Goal: Task Accomplishment & Management: Complete application form

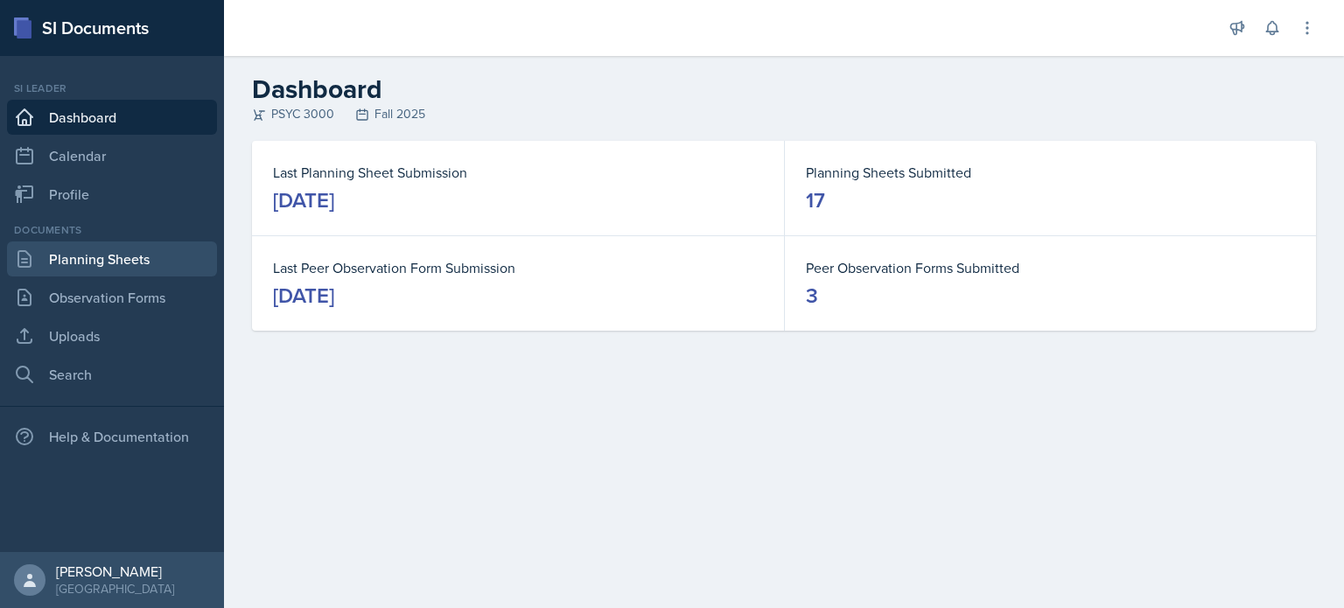
click at [136, 275] on link "Planning Sheets" at bounding box center [112, 258] width 210 height 35
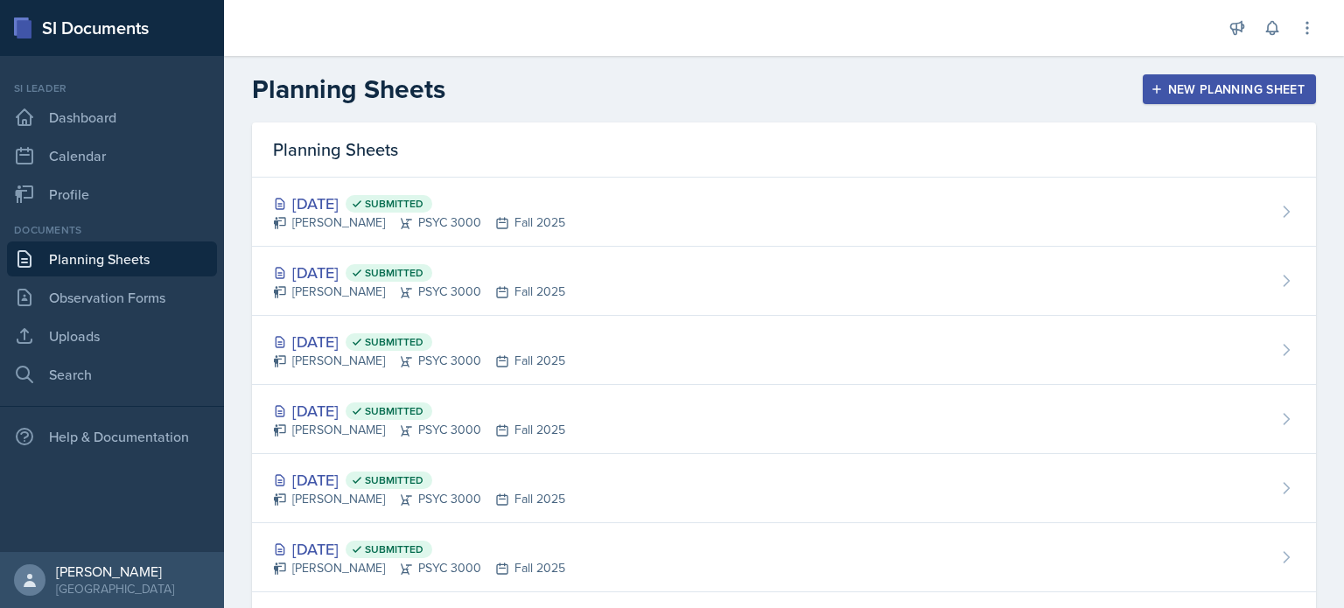
click at [1171, 82] on div "New Planning Sheet" at bounding box center [1229, 89] width 150 height 14
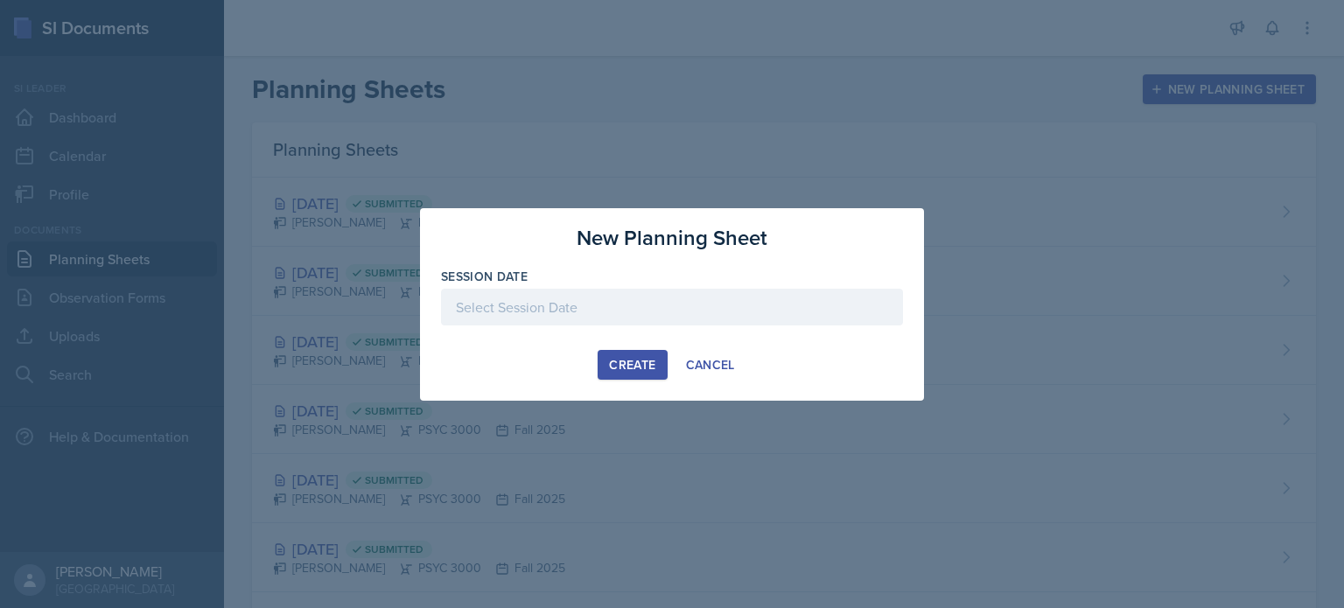
click at [580, 313] on div at bounding box center [672, 307] width 462 height 37
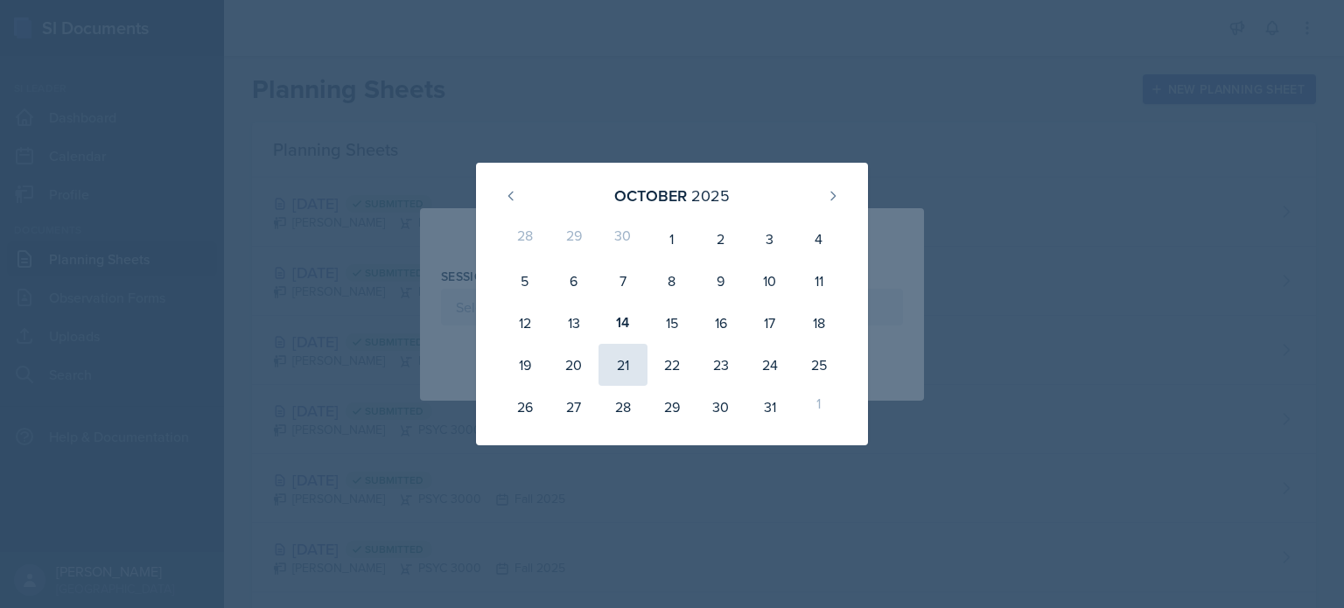
click at [618, 351] on div "21" at bounding box center [622, 365] width 49 height 42
type input "[DATE]"
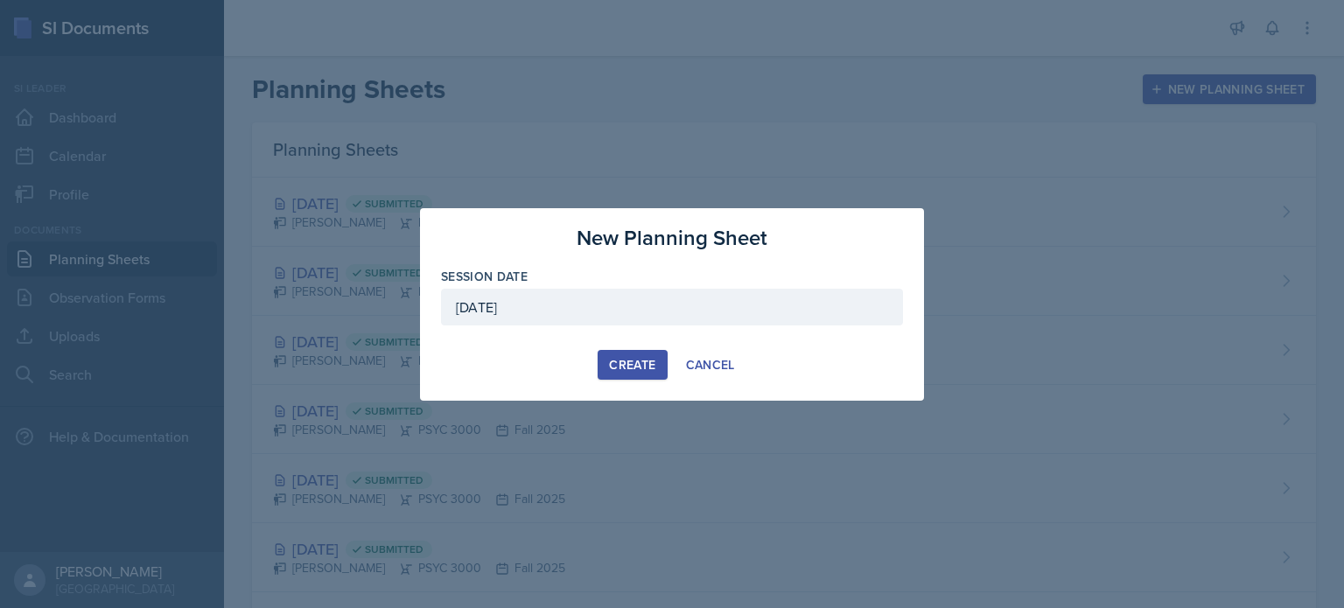
click at [625, 359] on div "Create" at bounding box center [632, 365] width 46 height 14
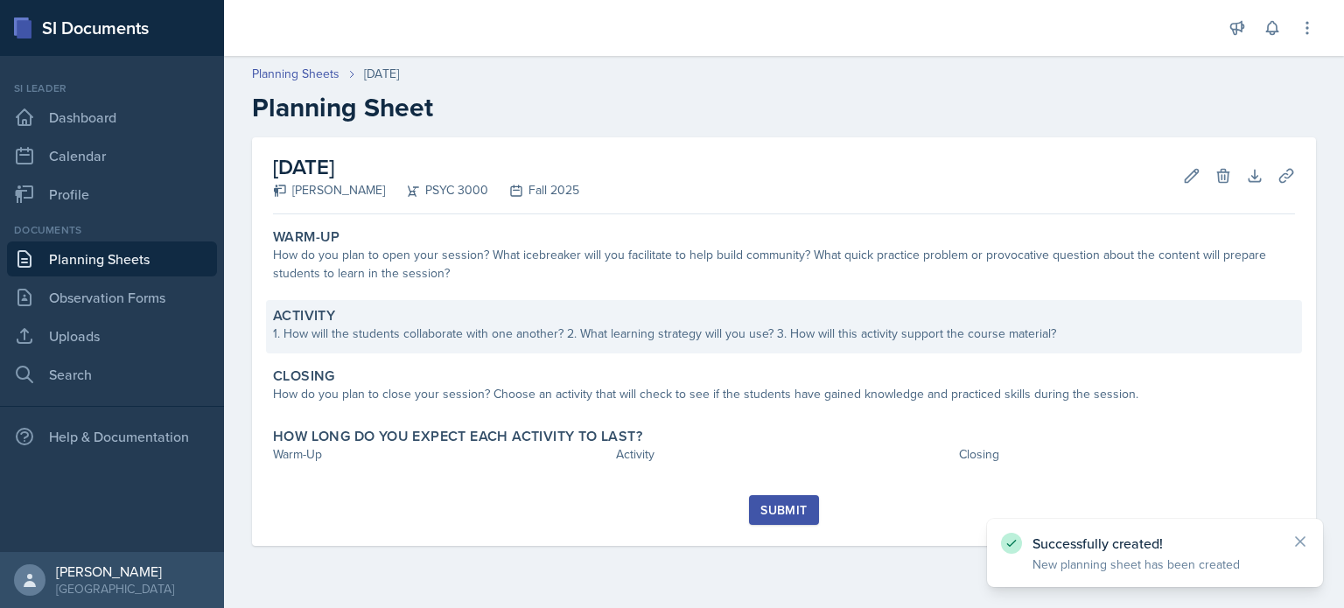
click at [591, 325] on div "1. How will the students collaborate with one another? 2. What learning strateg…" at bounding box center [784, 334] width 1022 height 18
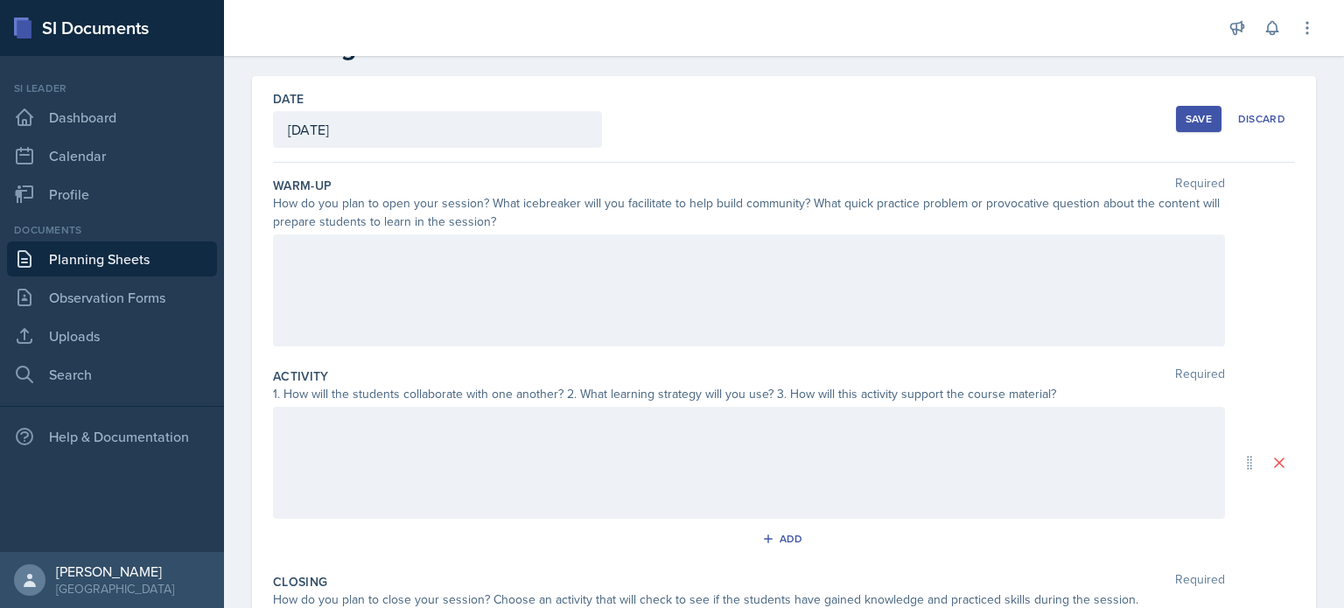
scroll to position [58, 0]
click at [604, 478] on div at bounding box center [749, 466] width 952 height 112
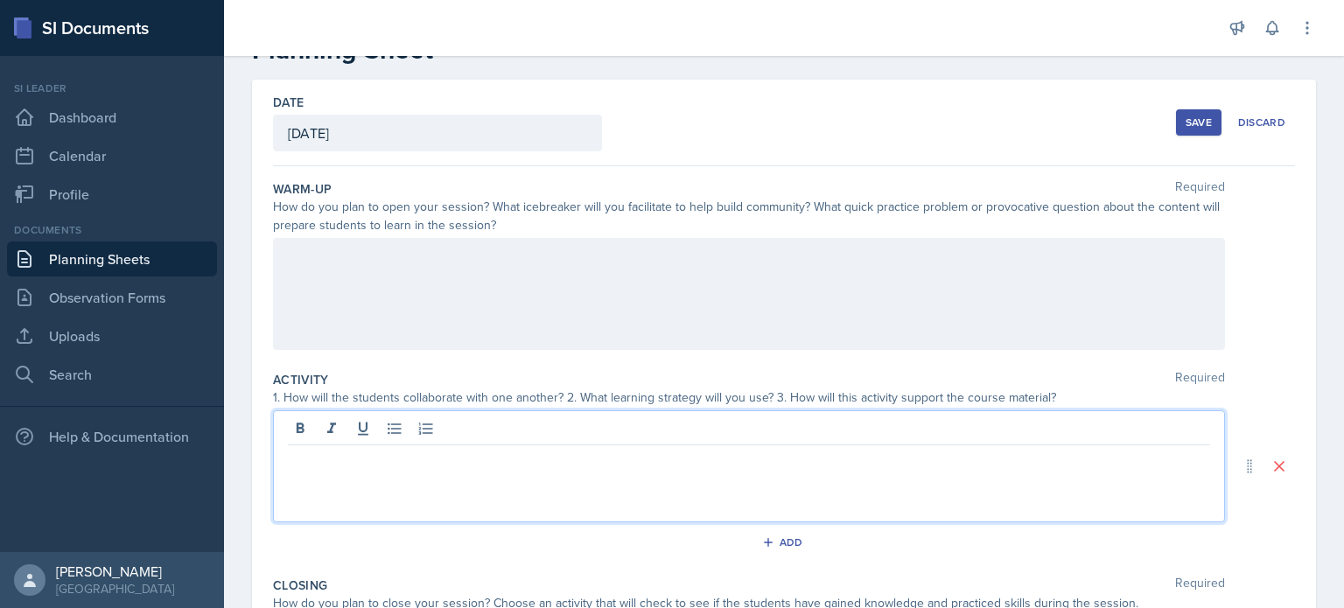
scroll to position [88, 0]
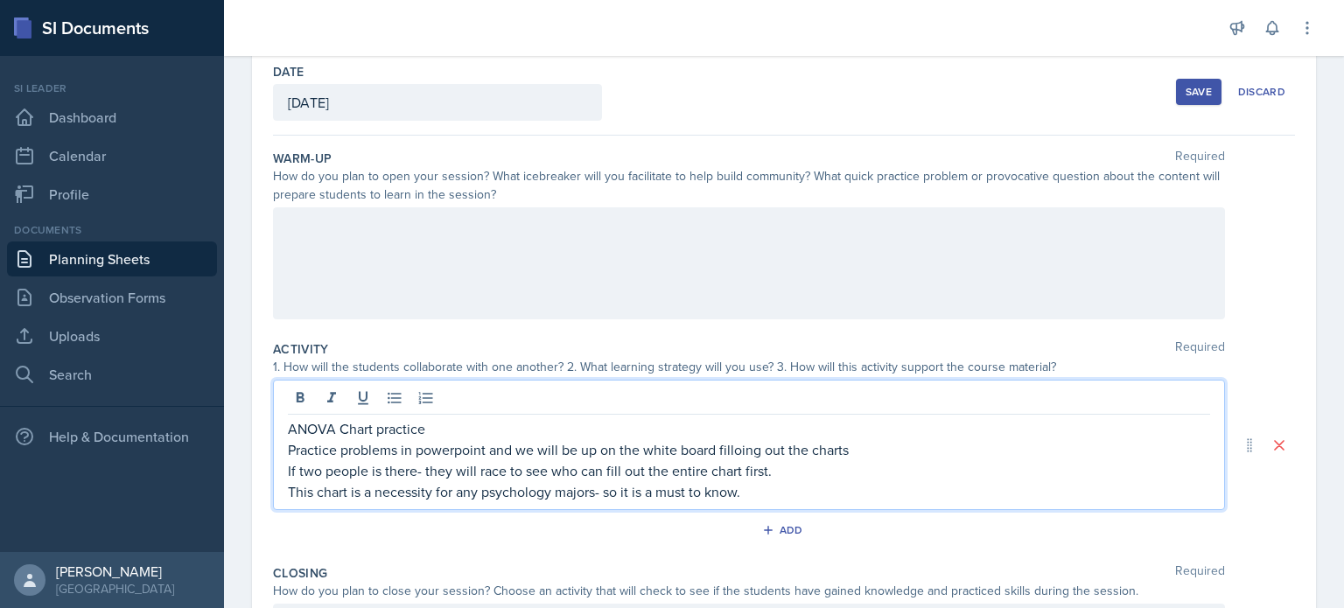
click at [865, 444] on p "Practice problems in powerpoint and we will be up on the white board filloing o…" at bounding box center [749, 449] width 922 height 21
click at [770, 498] on p "This chart is a necessity for any psychology majors- so it is a must to know." at bounding box center [749, 491] width 922 height 21
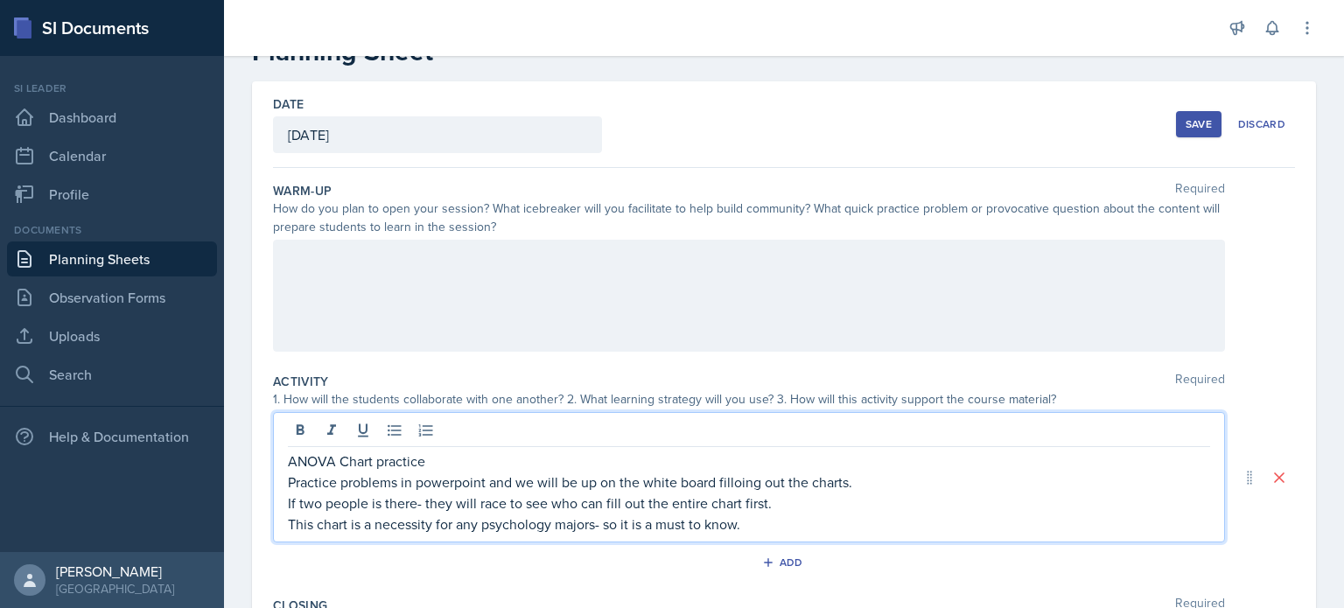
scroll to position [54, 0]
click at [286, 460] on div "ANOVA Chart practice Practice problems in powerpoint and we will be up on the w…" at bounding box center [749, 479] width 952 height 130
click at [290, 460] on p "ANOVA Chart practice" at bounding box center [749, 462] width 922 height 21
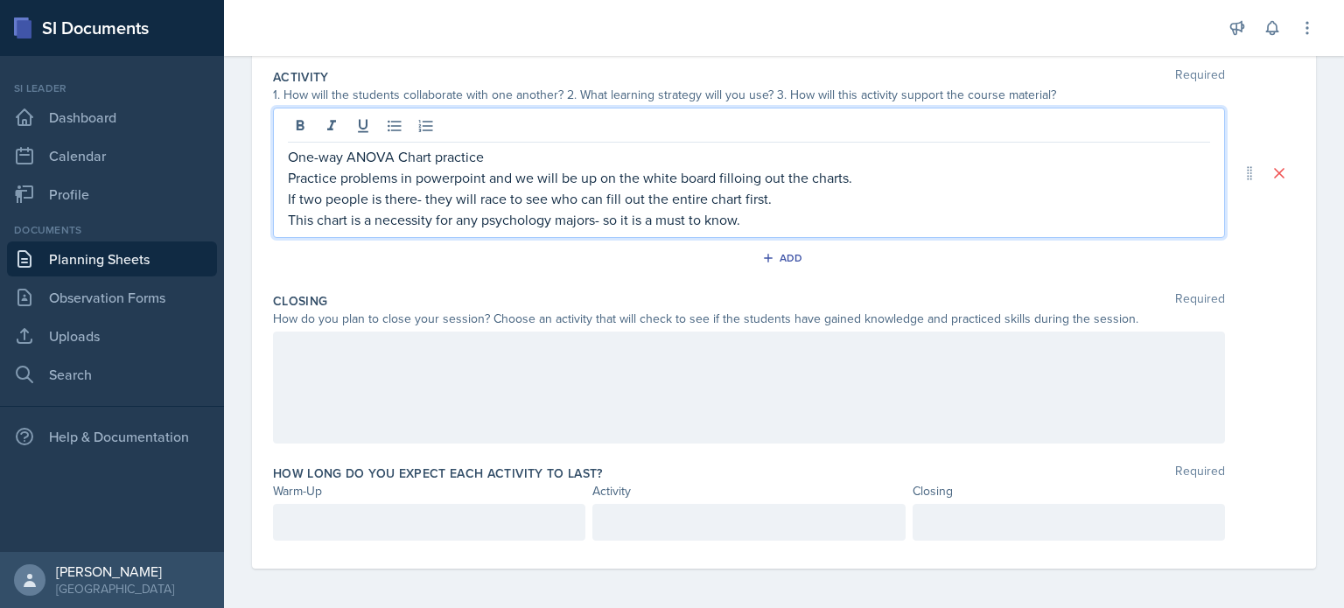
scroll to position [360, 0]
click at [486, 357] on div at bounding box center [749, 388] width 952 height 112
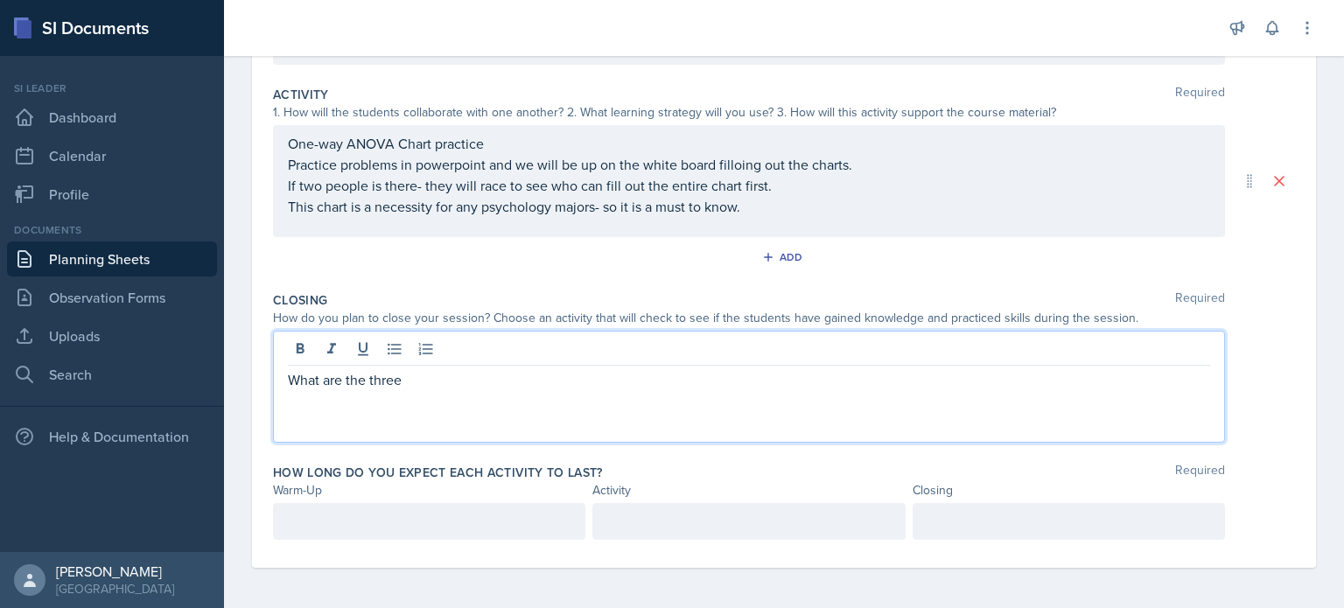
click at [462, 361] on div at bounding box center [749, 351] width 922 height 29
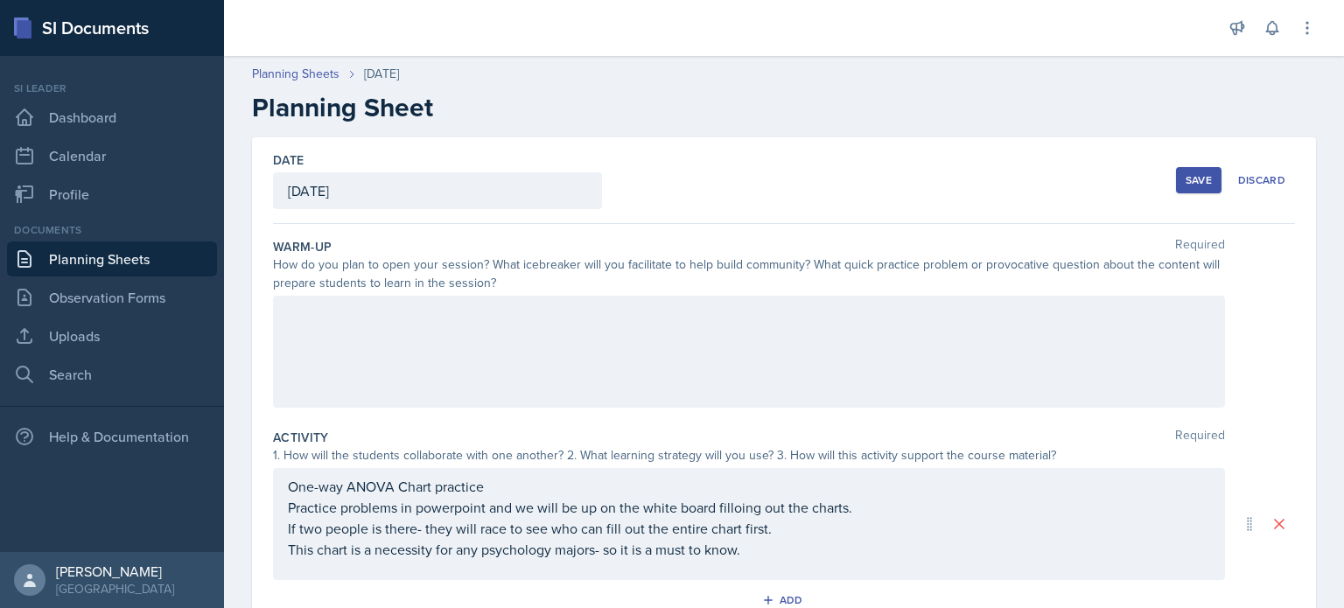
click at [332, 339] on div at bounding box center [749, 352] width 952 height 112
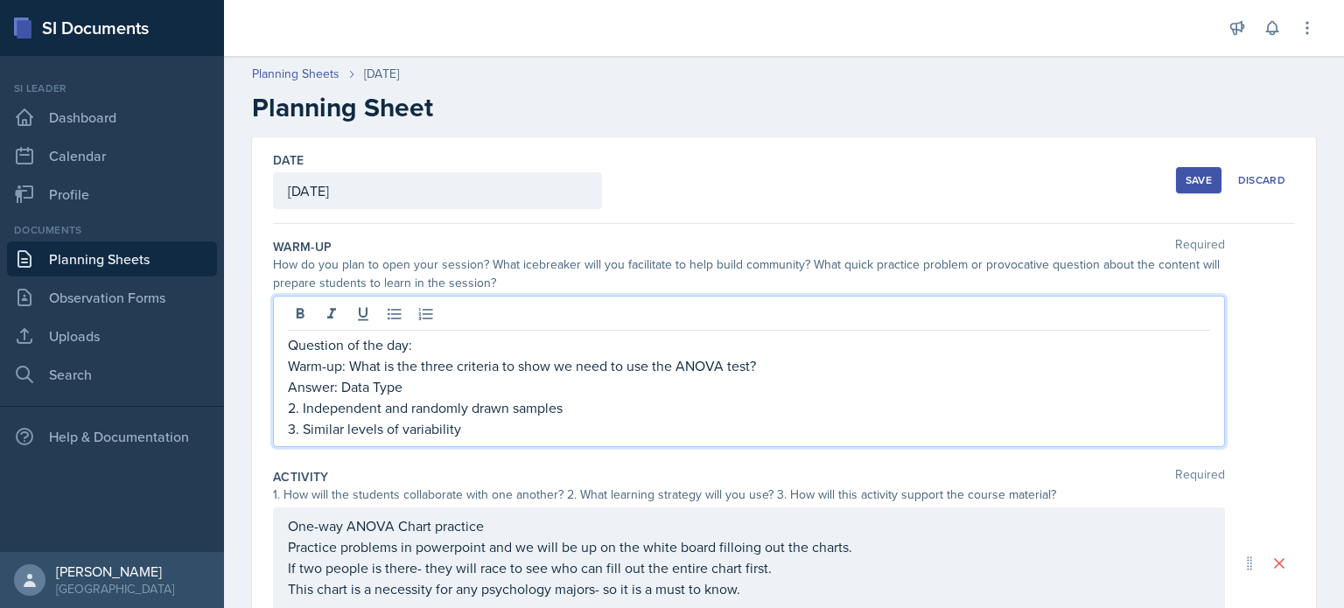
click at [304, 405] on p "2. Independent and randomly drawn samples" at bounding box center [749, 407] width 922 height 21
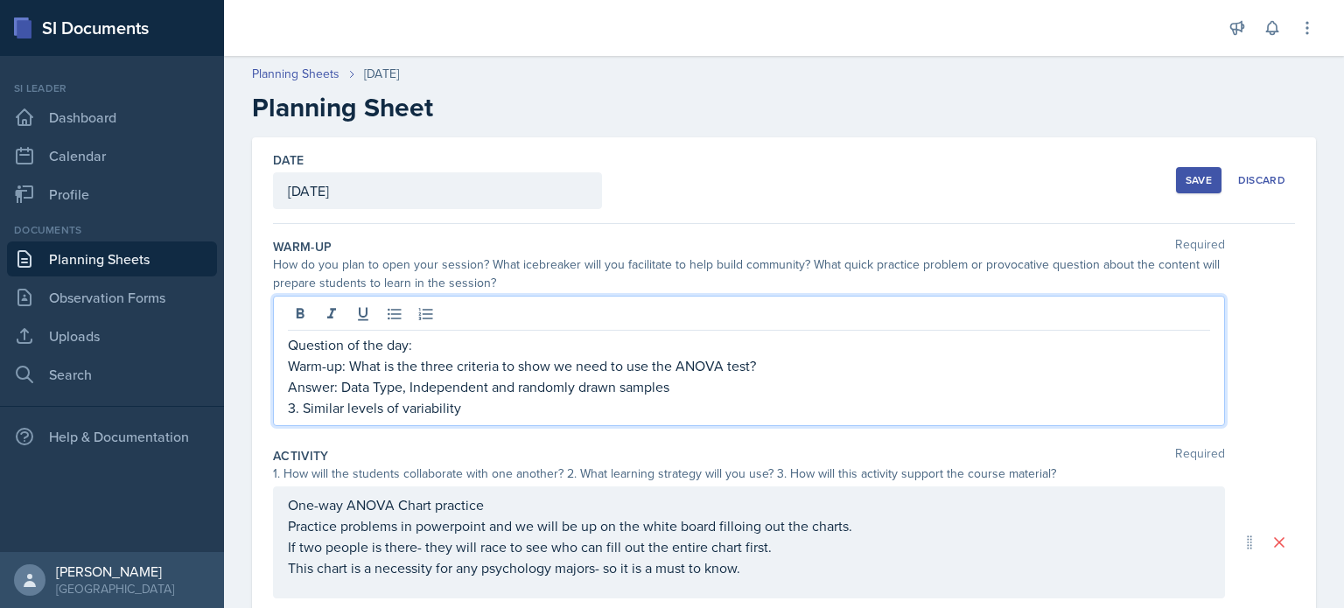
click at [304, 410] on p "3. Similar levels of variability" at bounding box center [749, 407] width 922 height 21
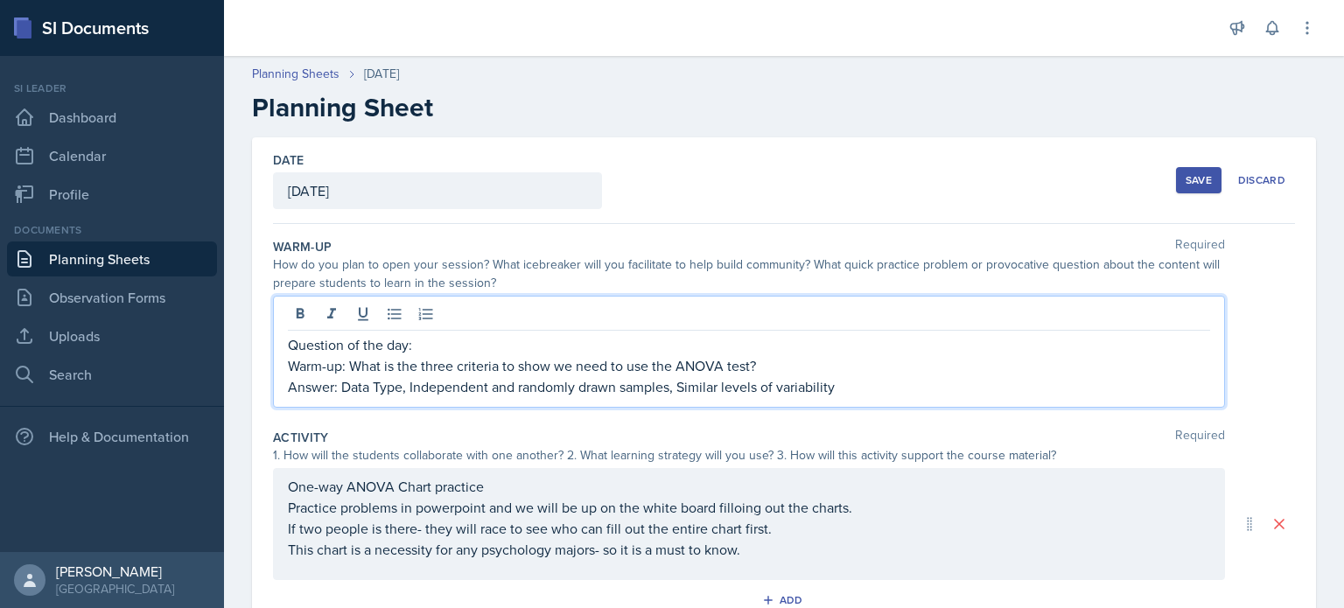
click at [455, 338] on p "Question of the day:" at bounding box center [749, 344] width 922 height 21
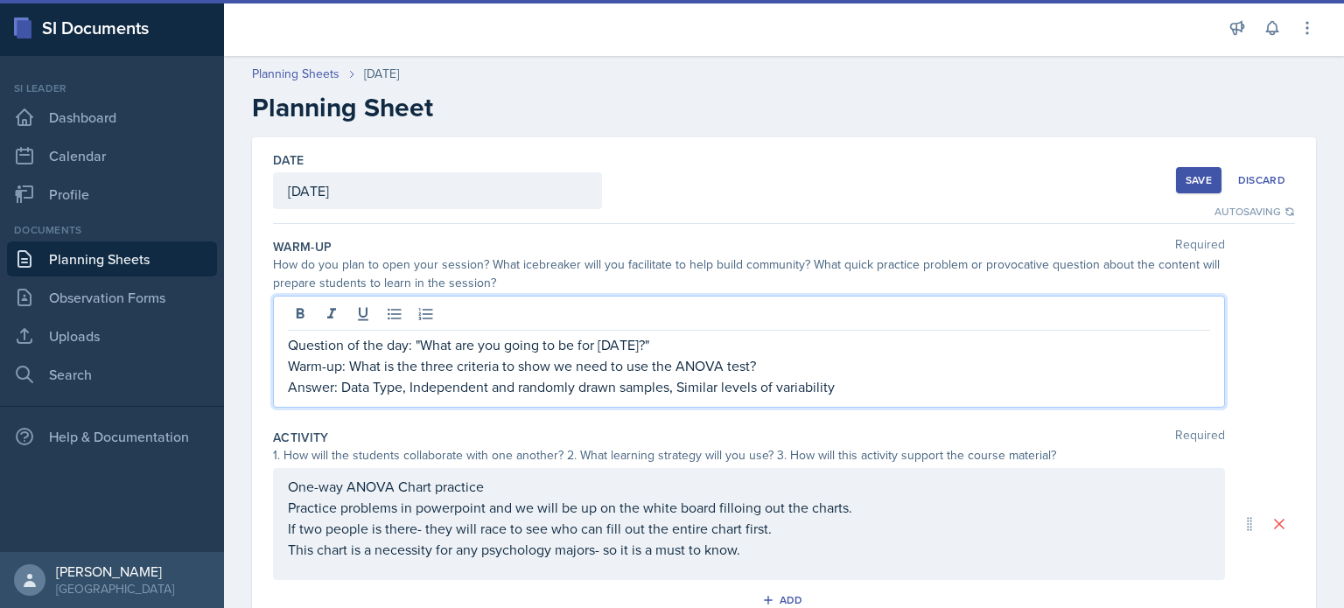
click at [628, 348] on p "Question of the day: "What are you going to be for [DATE]?"" at bounding box center [749, 344] width 922 height 21
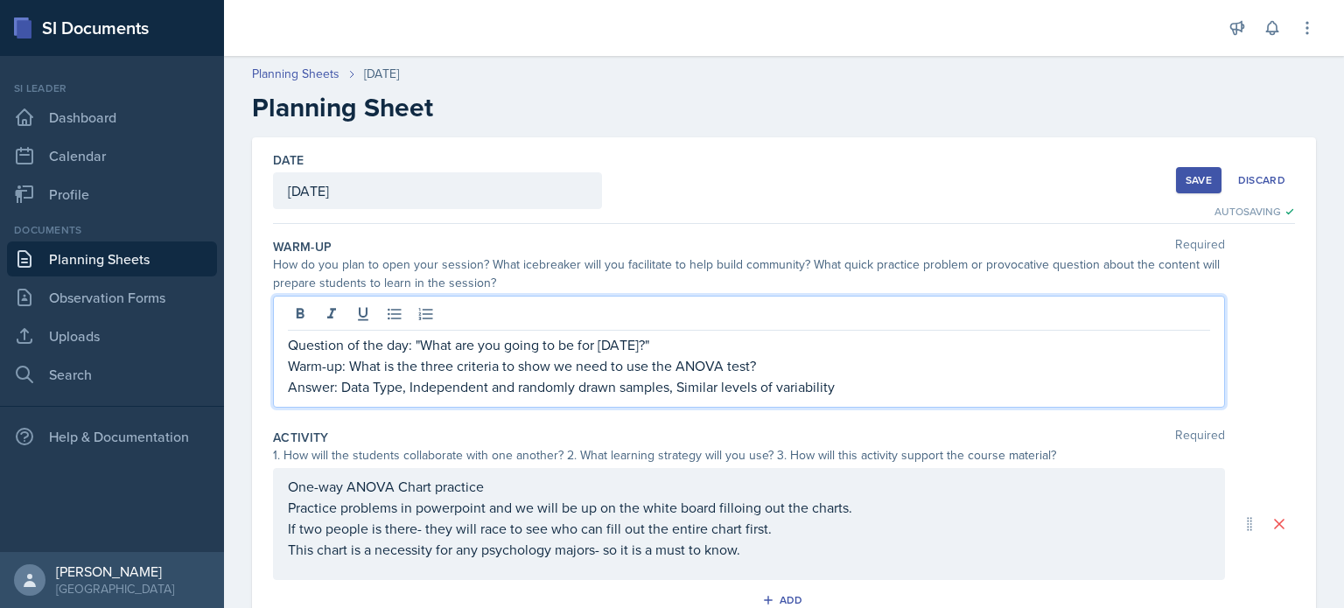
click at [682, 339] on p "Question of the day: "What are you going to be for [DATE]?"" at bounding box center [749, 344] width 922 height 21
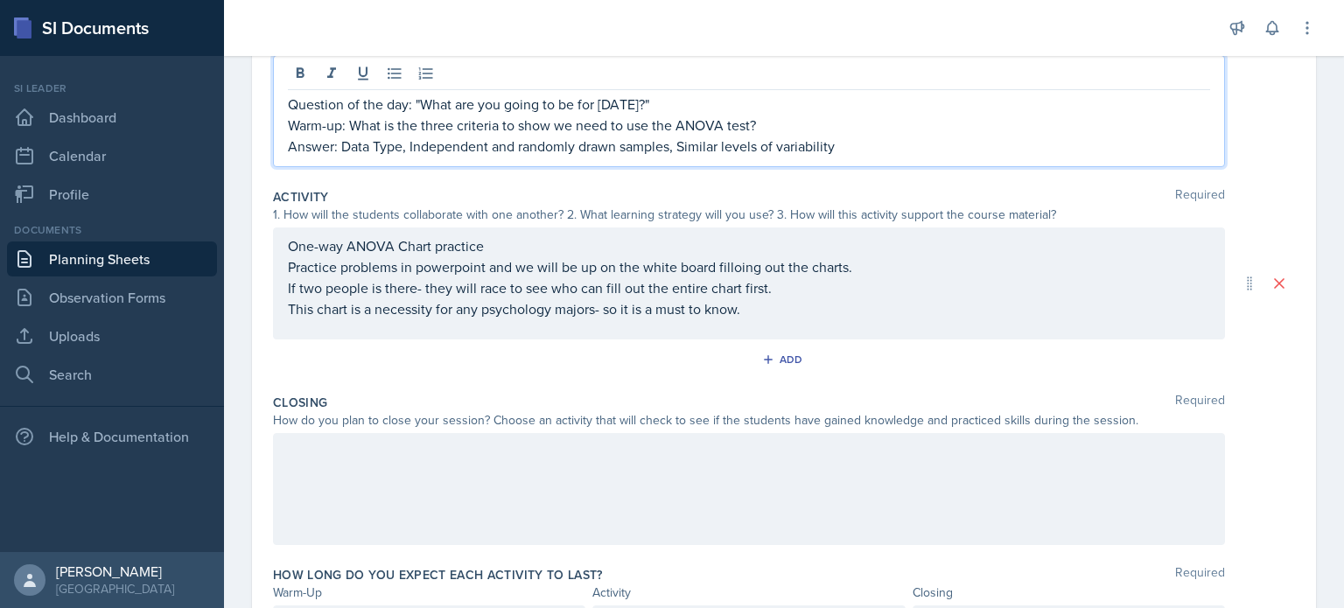
scroll to position [241, 0]
click at [743, 265] on p "Practice problems in powerpoint and we will be up on the white board filloing o…" at bounding box center [749, 265] width 922 height 21
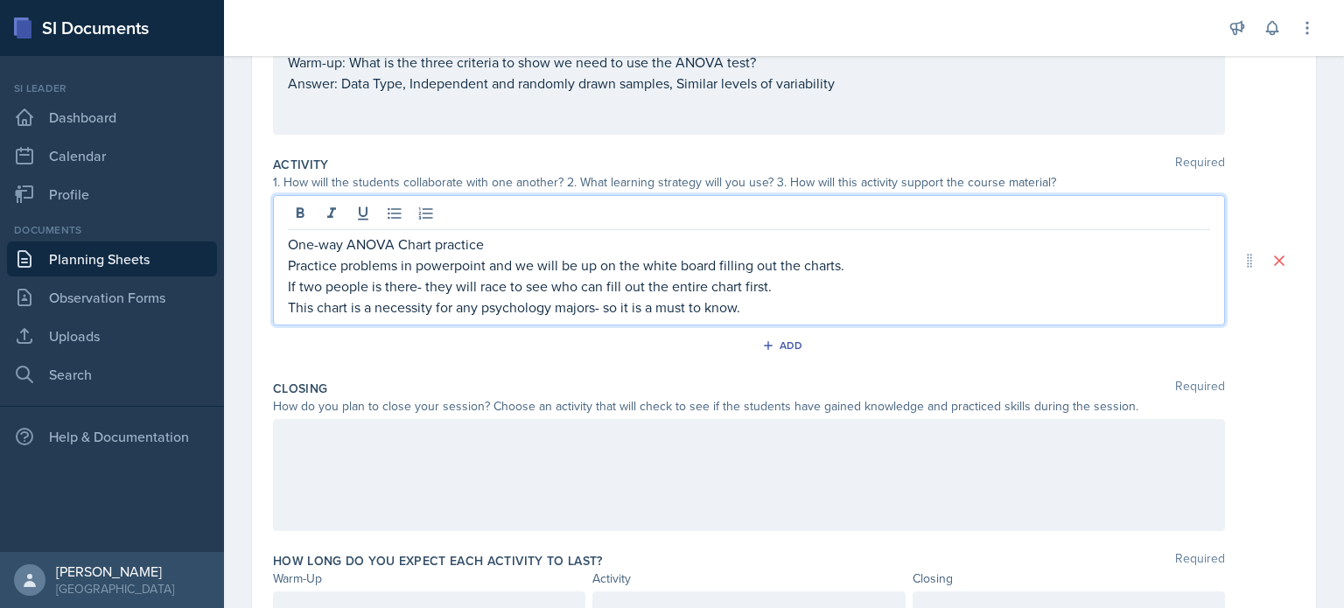
click at [473, 482] on div at bounding box center [749, 475] width 952 height 112
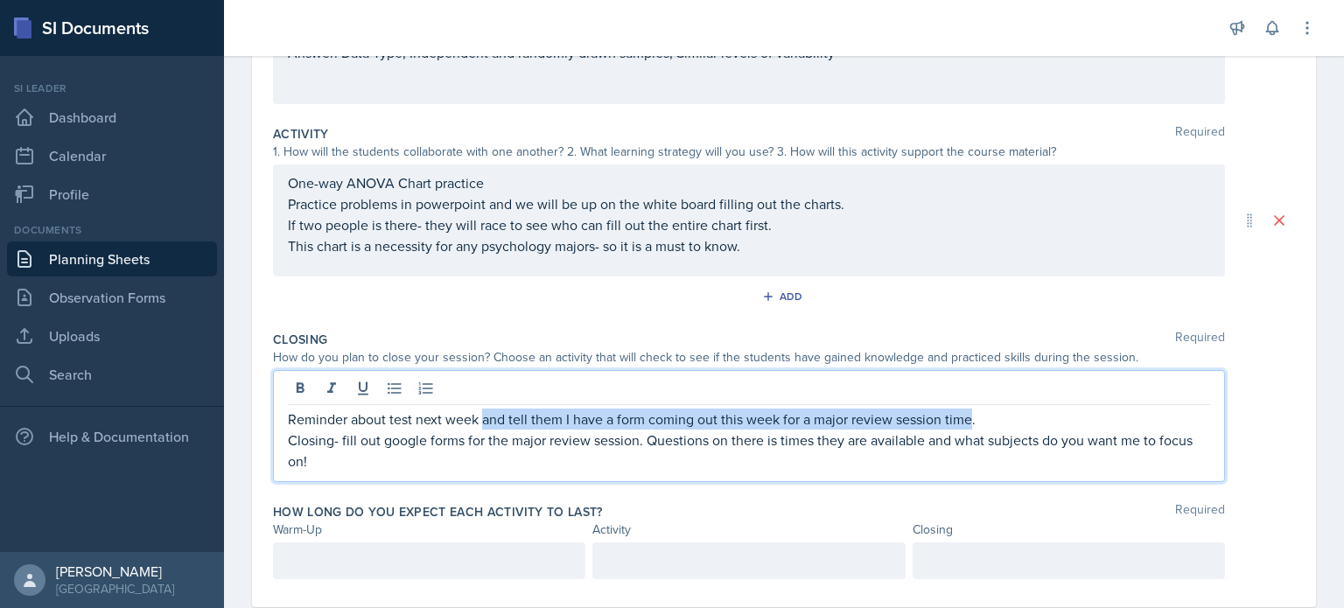
drag, startPoint x: 484, startPoint y: 415, endPoint x: 969, endPoint y: 400, distance: 485.7
click at [969, 400] on div "Reminder about test next week and tell them I have a form coming out this week …" at bounding box center [749, 426] width 952 height 112
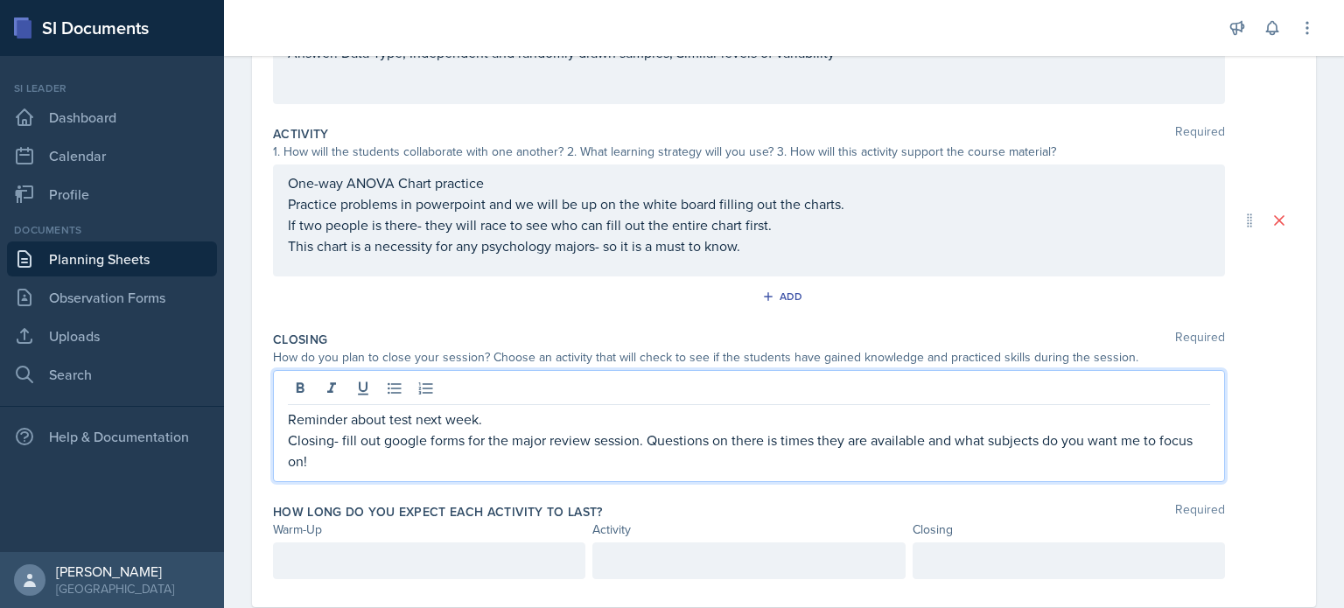
click at [311, 469] on p "Closing- fill out google forms for the major review session. Questions on there…" at bounding box center [749, 451] width 922 height 42
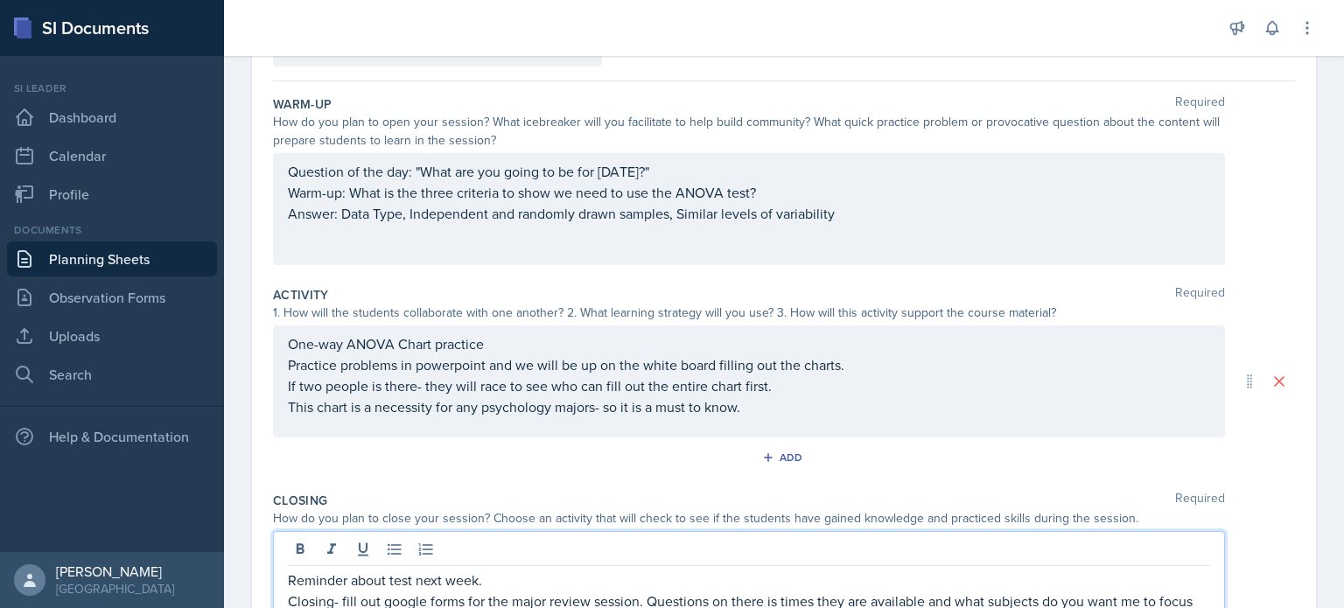
scroll to position [143, 0]
click at [421, 444] on div "Add" at bounding box center [784, 460] width 1022 height 33
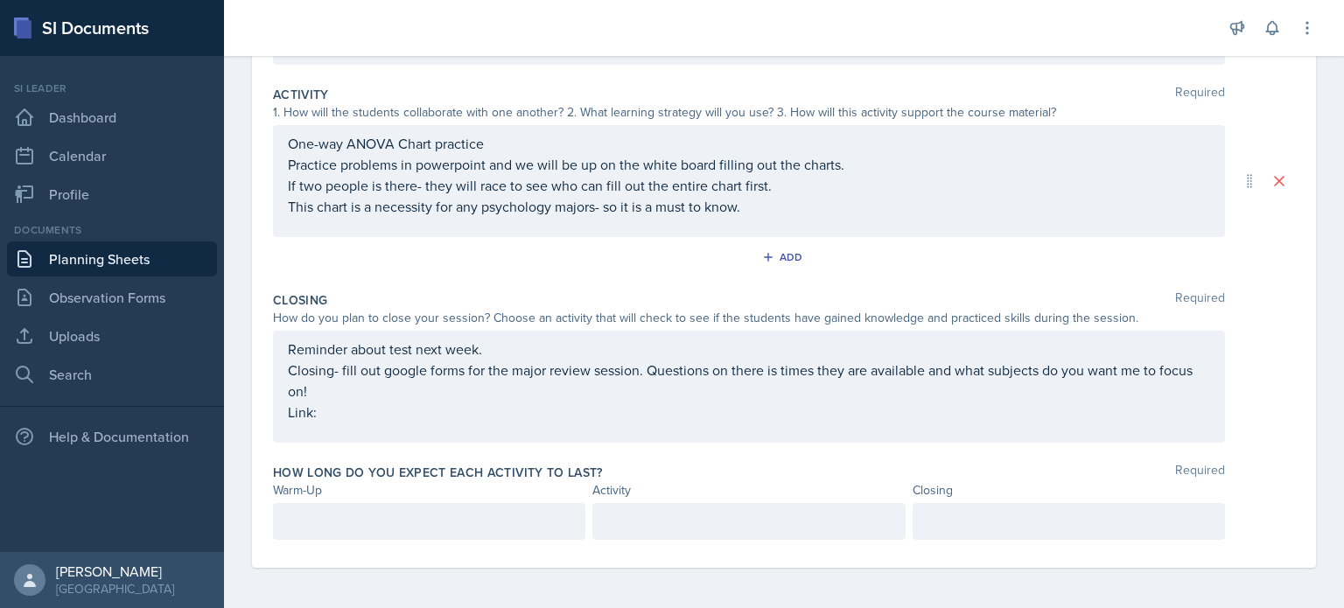
scroll to position [341, 0]
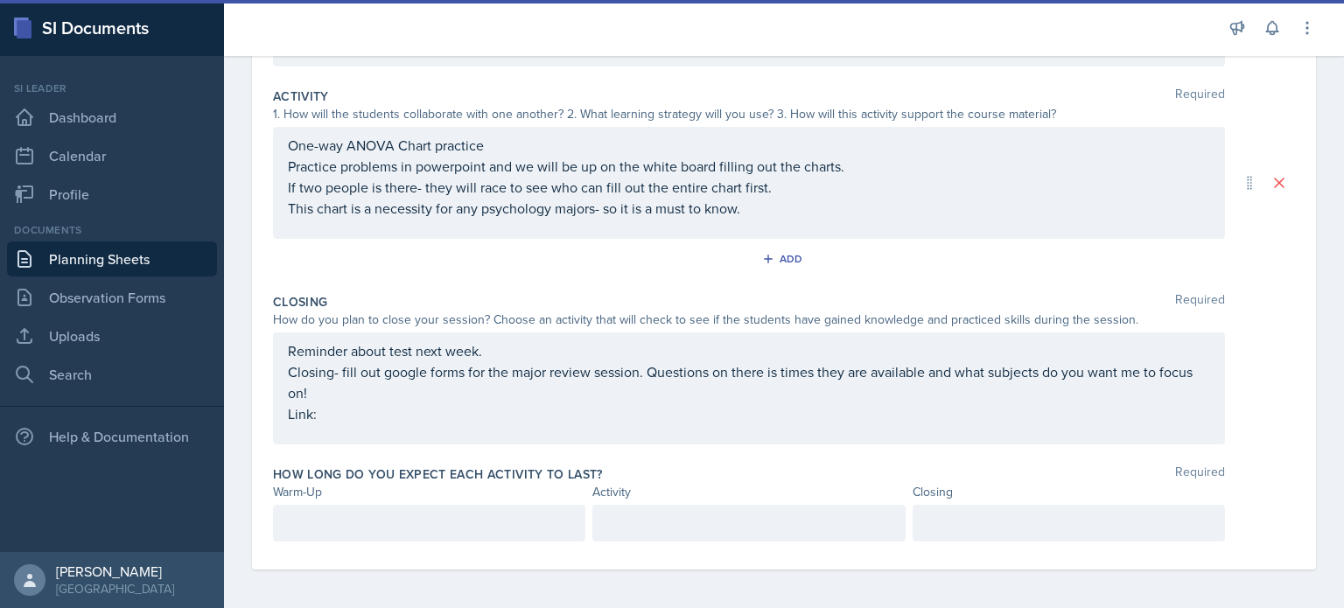
click at [366, 530] on div at bounding box center [429, 523] width 312 height 37
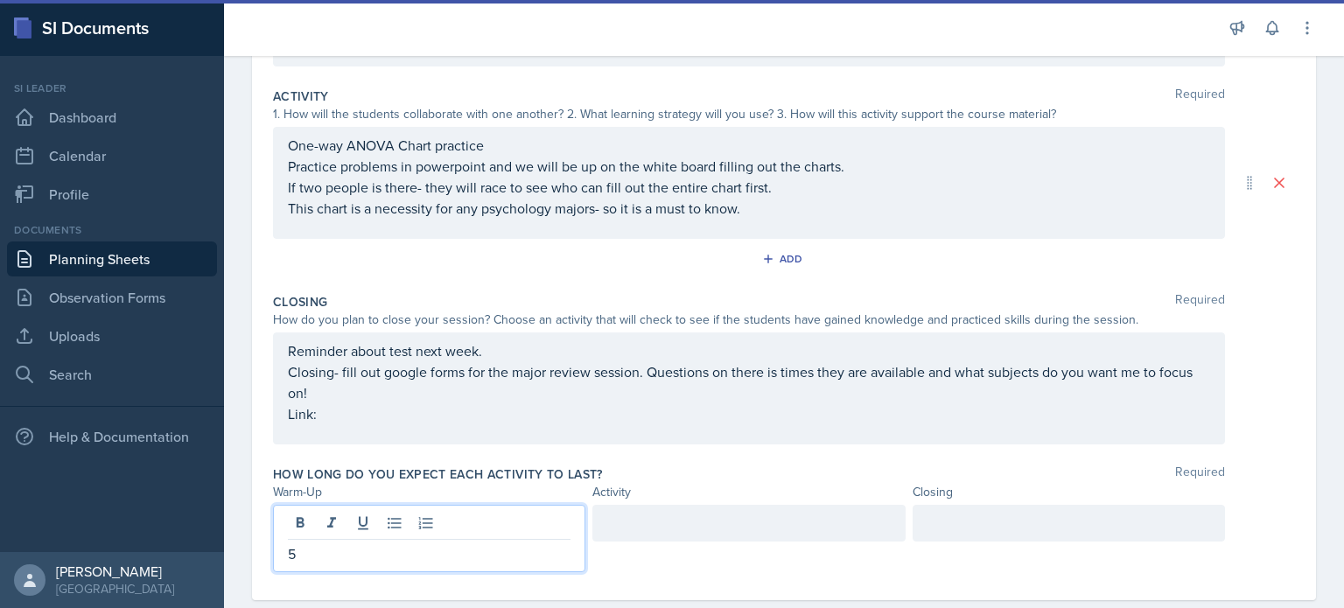
click at [661, 533] on div at bounding box center [748, 523] width 312 height 37
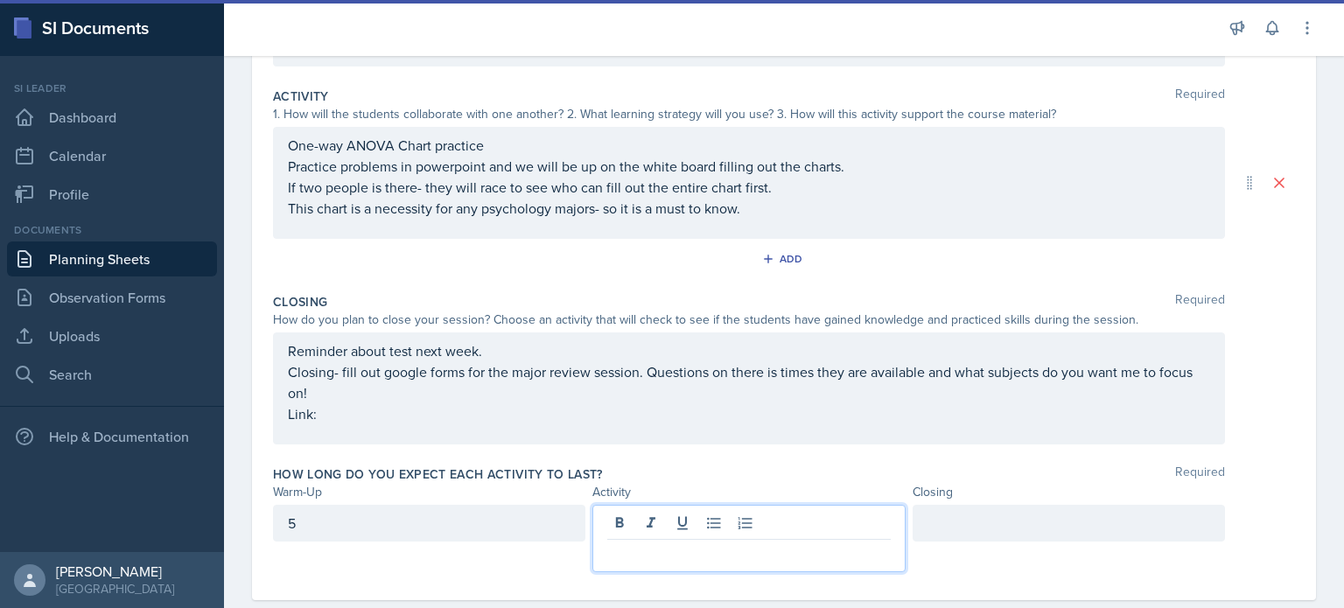
scroll to position [371, 0]
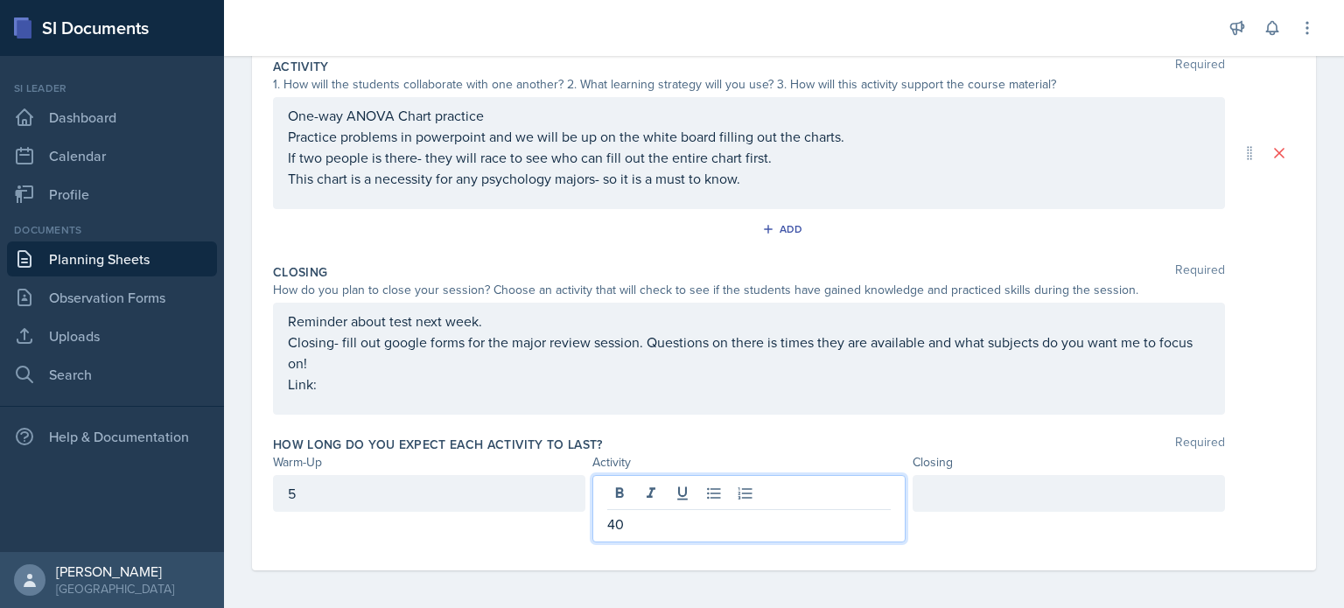
click at [943, 496] on div at bounding box center [1068, 493] width 312 height 37
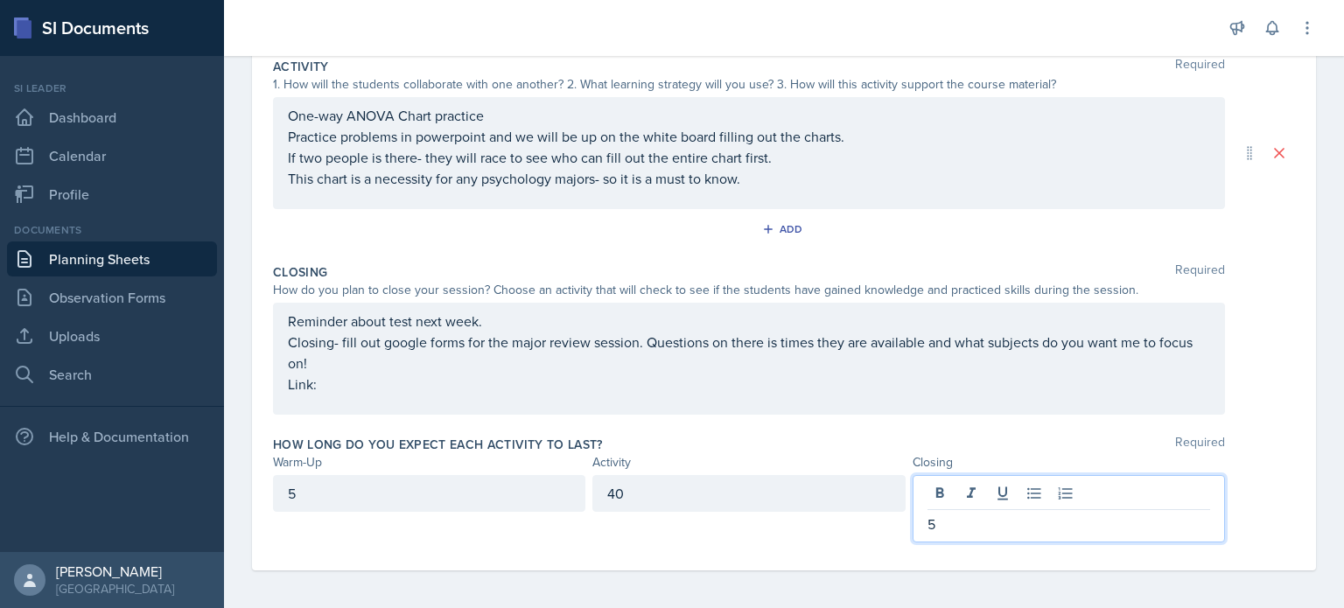
click at [828, 535] on div "40" at bounding box center [748, 508] width 312 height 67
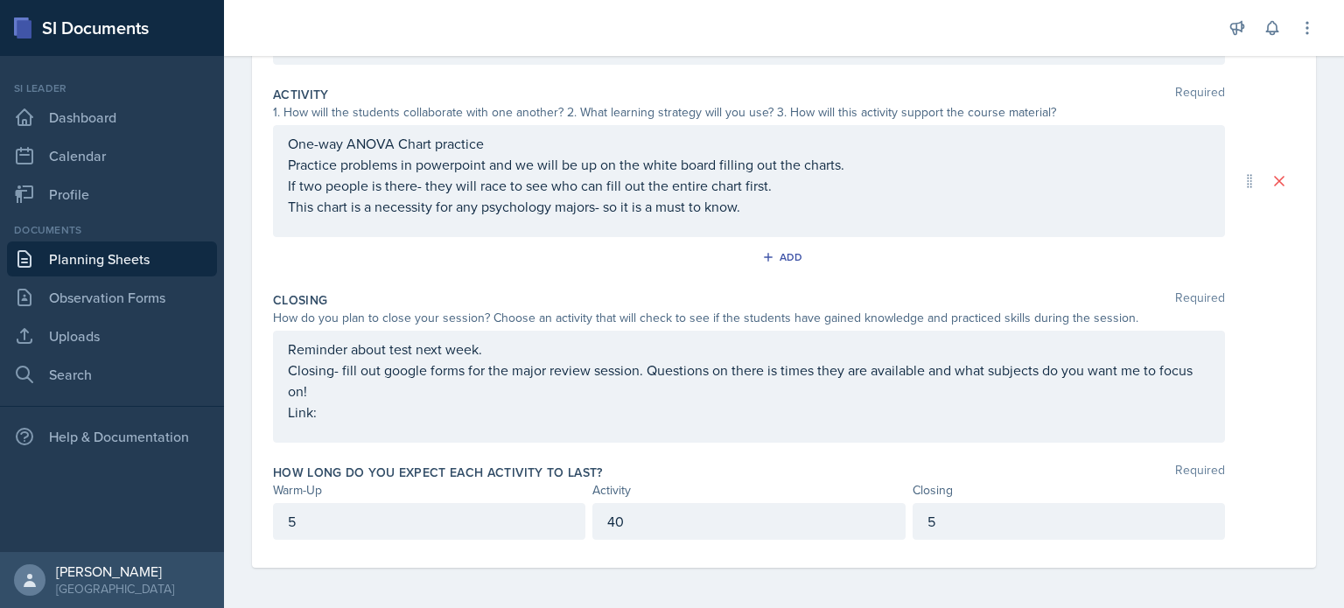
click at [976, 526] on p "5" at bounding box center [1068, 521] width 283 height 21
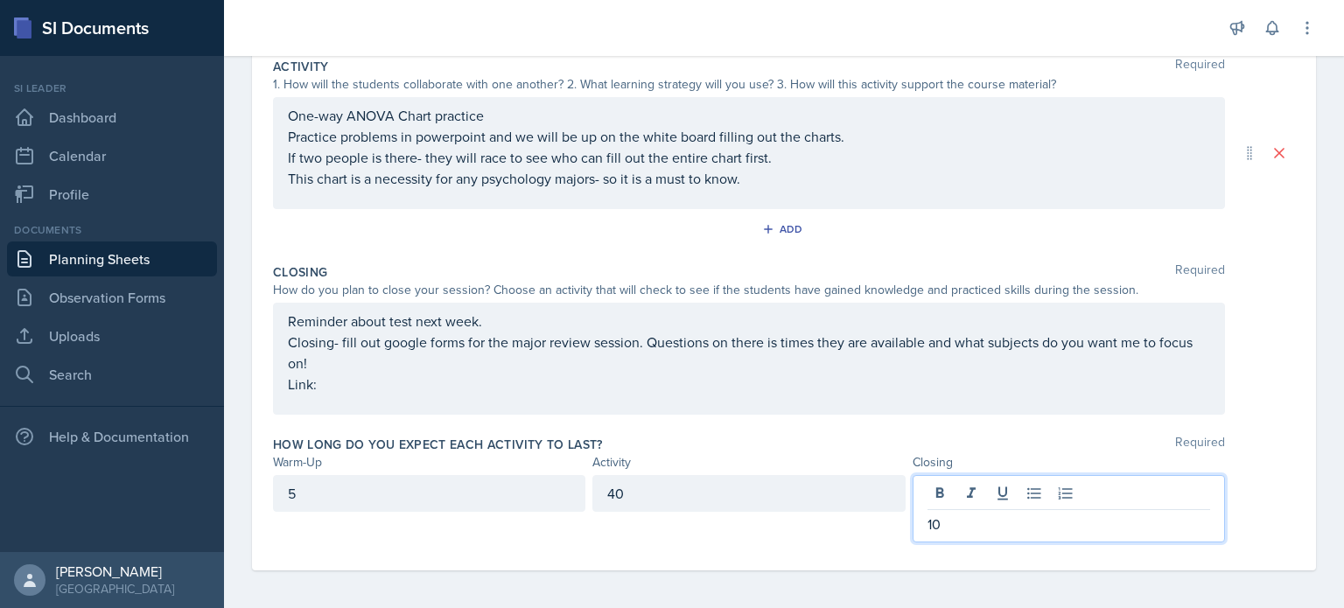
click at [760, 492] on div "40" at bounding box center [748, 493] width 312 height 37
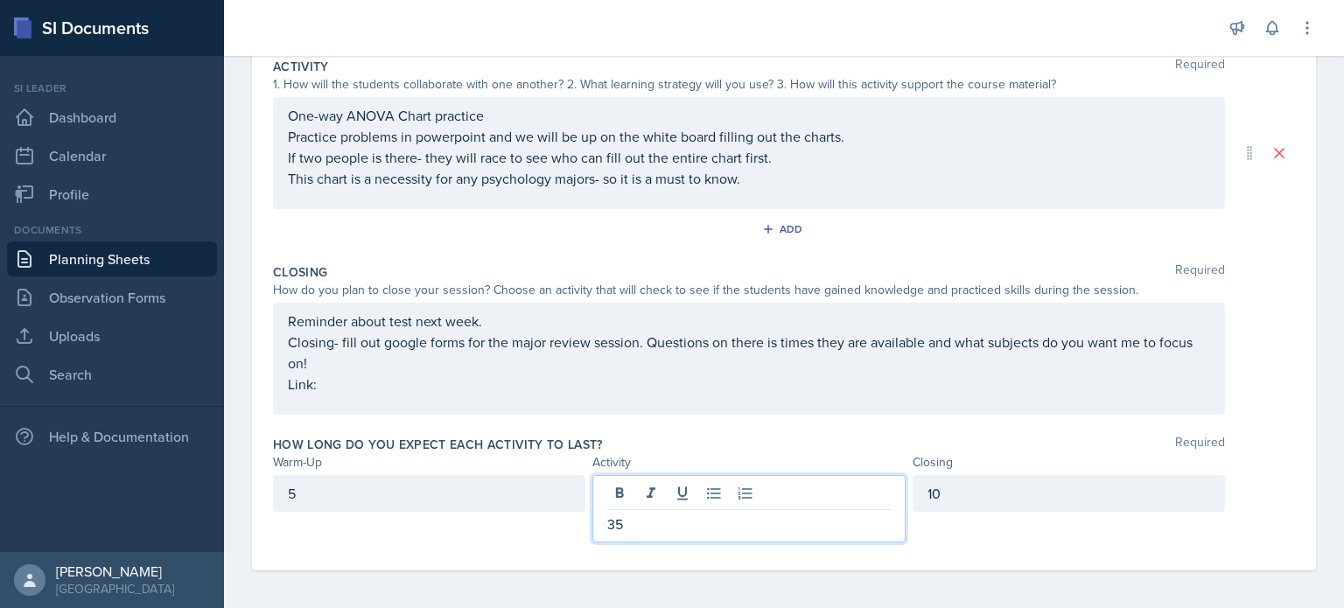
click at [660, 436] on div "How long do you expect each activity to last? Required" at bounding box center [784, 444] width 1022 height 17
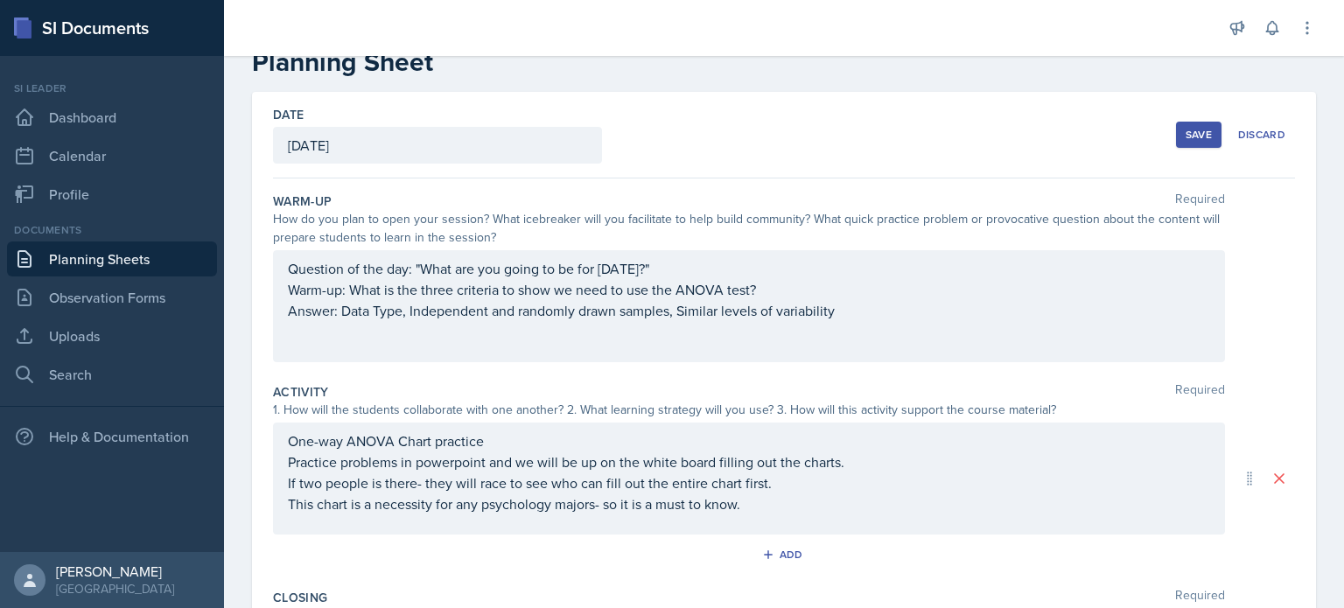
scroll to position [46, 0]
click at [1190, 129] on div "Save" at bounding box center [1198, 134] width 26 height 14
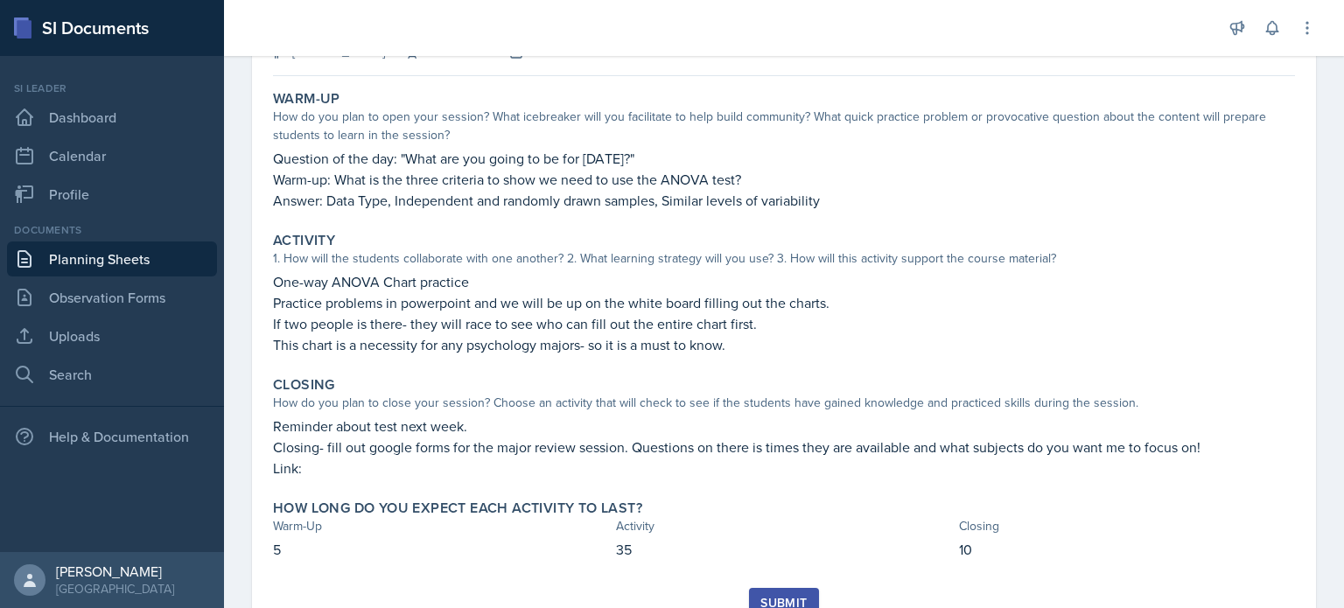
scroll to position [139, 0]
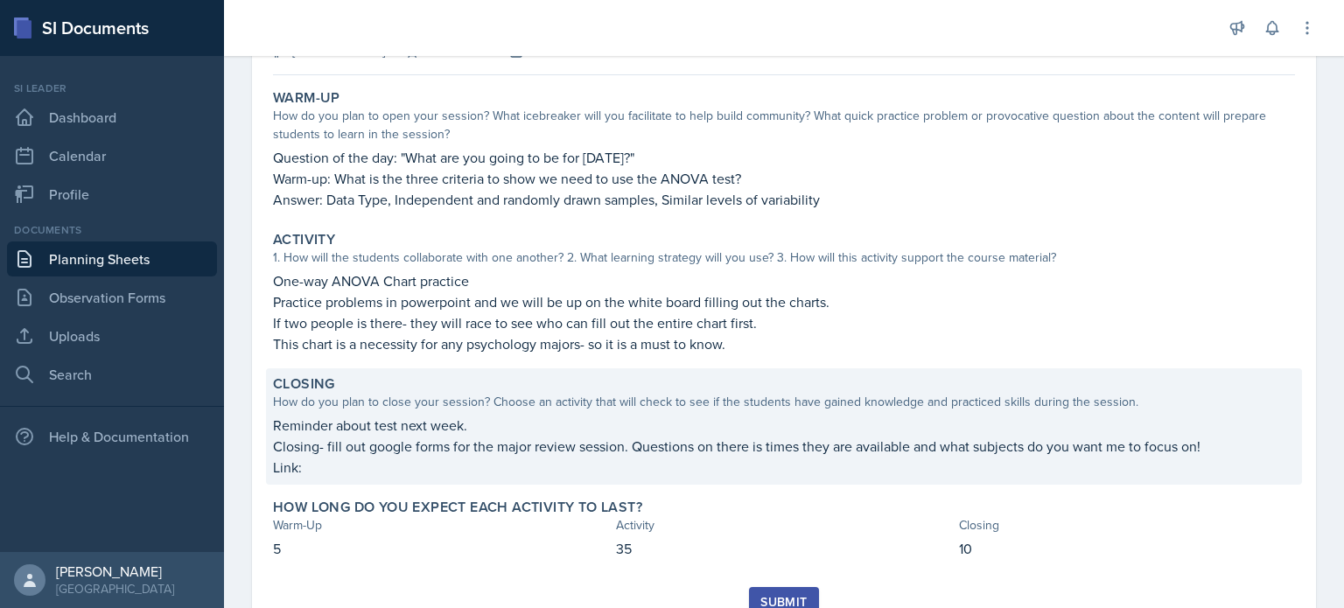
click at [344, 454] on p "Closing- fill out google forms for the major review session. Questions on there…" at bounding box center [784, 446] width 1022 height 21
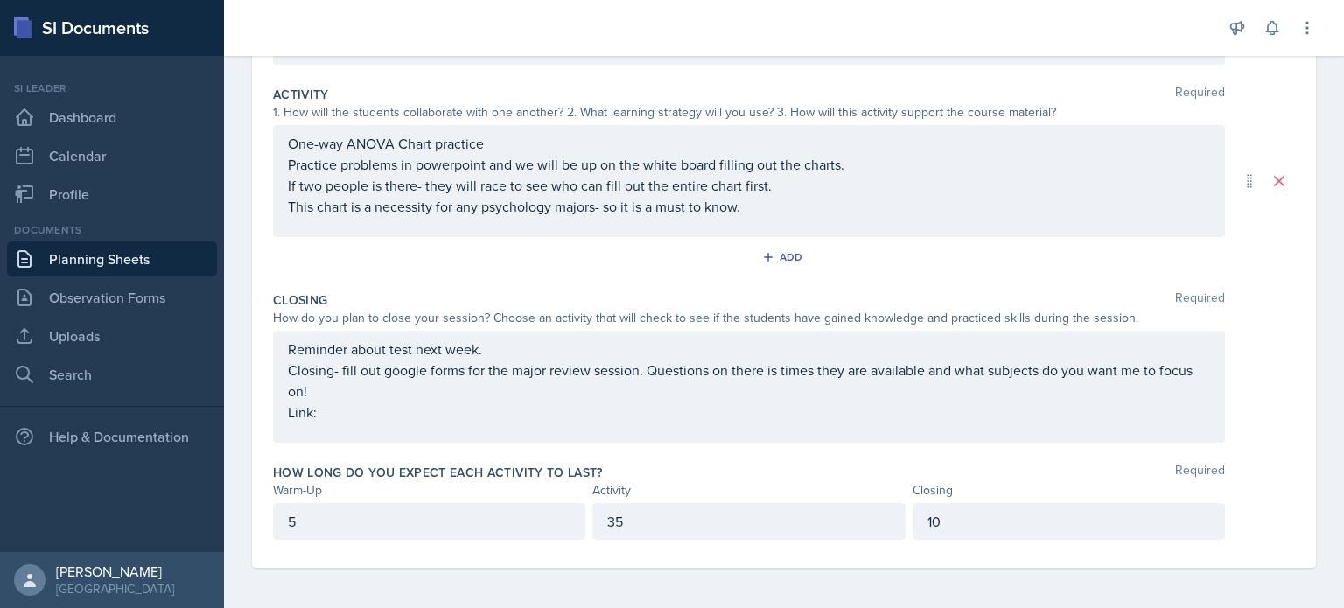
click at [327, 410] on div "Reminder about test next week. Closing- fill out google forms for the major rev…" at bounding box center [749, 381] width 922 height 84
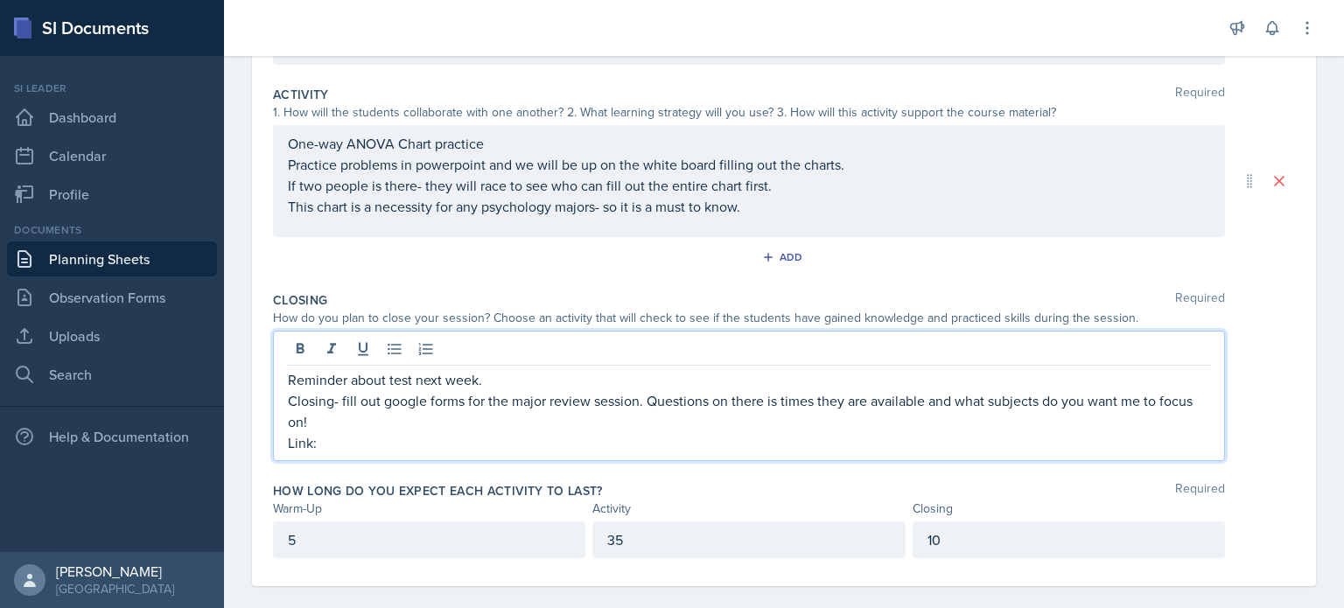
scroll to position [360, 0]
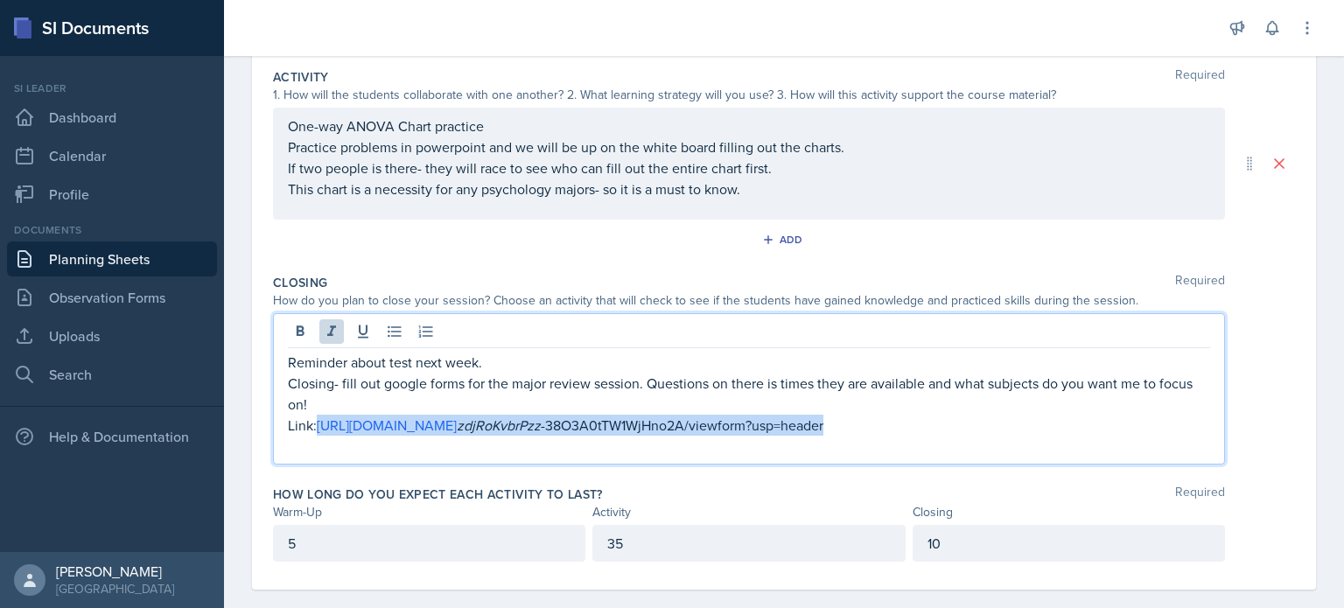
drag, startPoint x: 1072, startPoint y: 427, endPoint x: 318, endPoint y: 423, distance: 754.1
click at [318, 423] on p "Link: [URL][DOMAIN_NAME] zdjRoKvbrPzz -38O3A0tTW1WjHno2A/viewform?usp=header" at bounding box center [749, 425] width 922 height 21
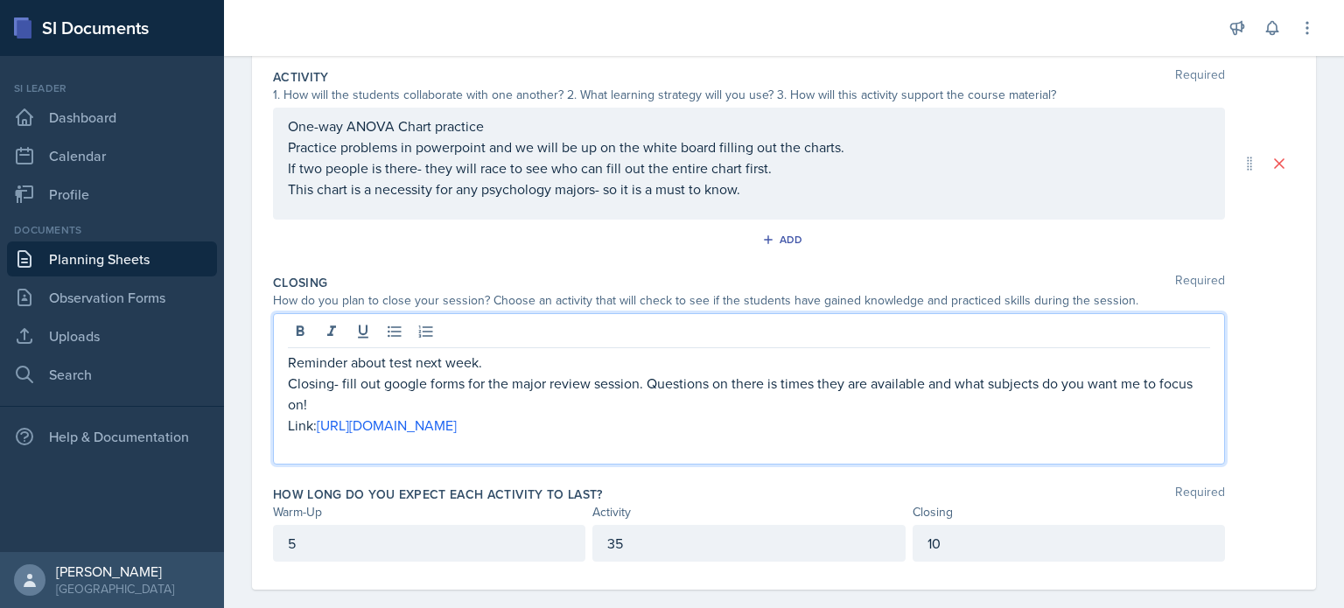
scroll to position [0, 0]
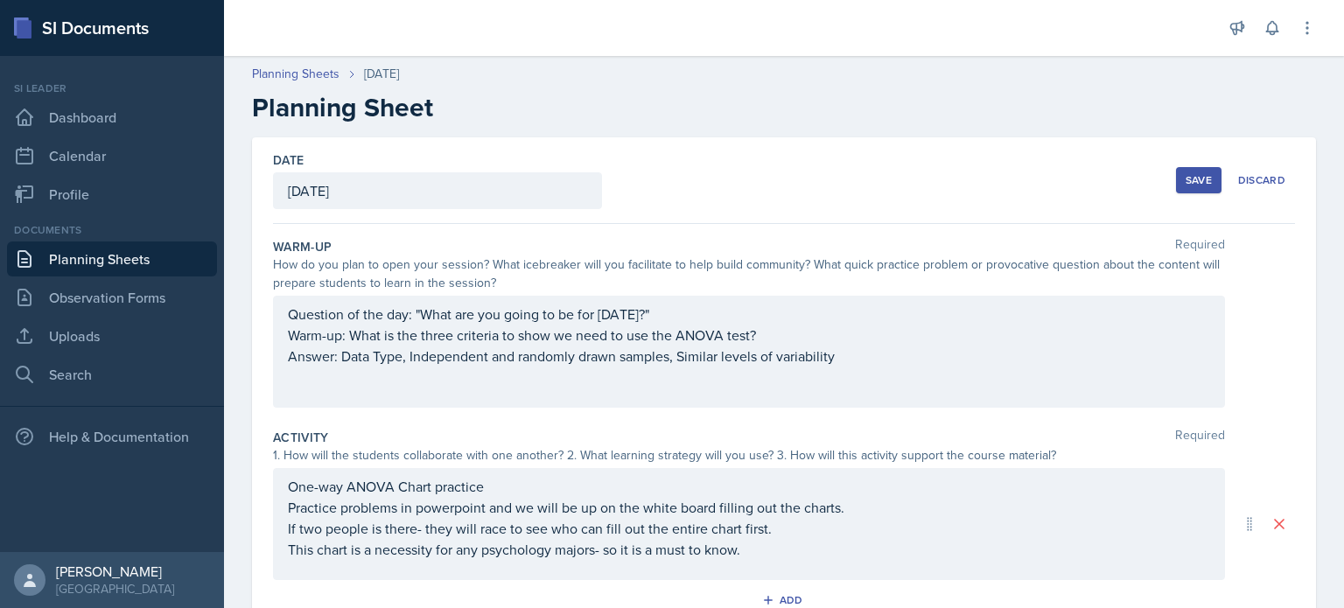
click at [1198, 185] on div "Save" at bounding box center [1198, 180] width 26 height 14
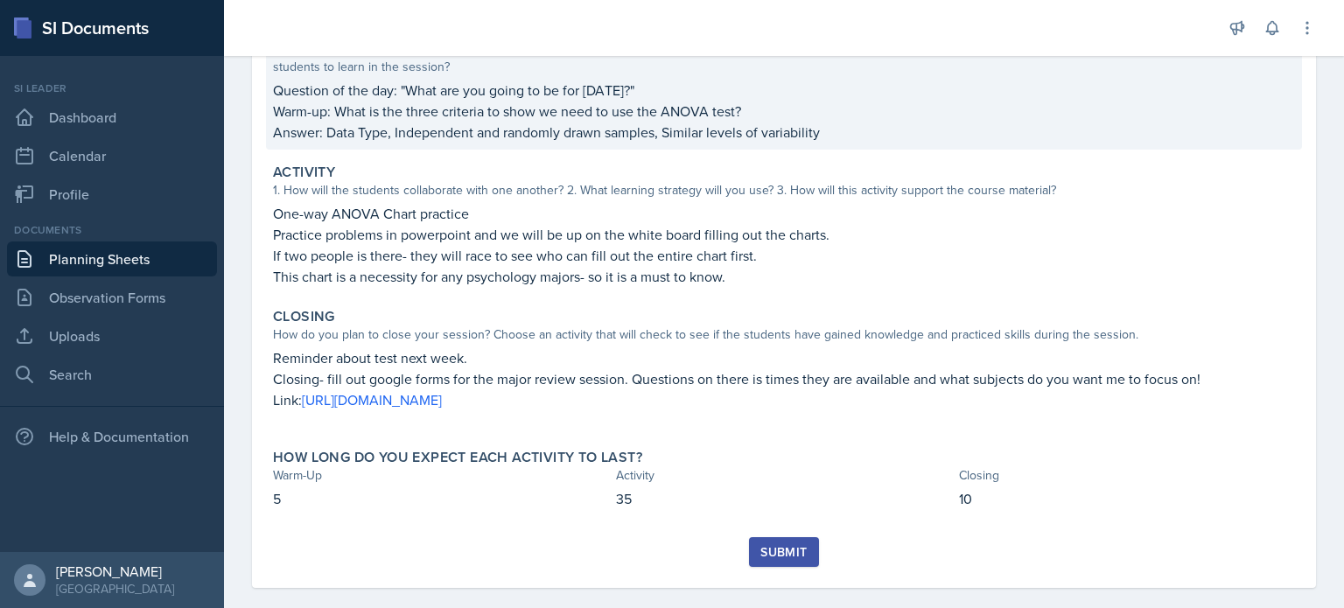
scroll to position [206, 0]
click at [485, 108] on p "Warm-up: What is the three criteria to show we need to use the ANOVA test?" at bounding box center [784, 111] width 1022 height 21
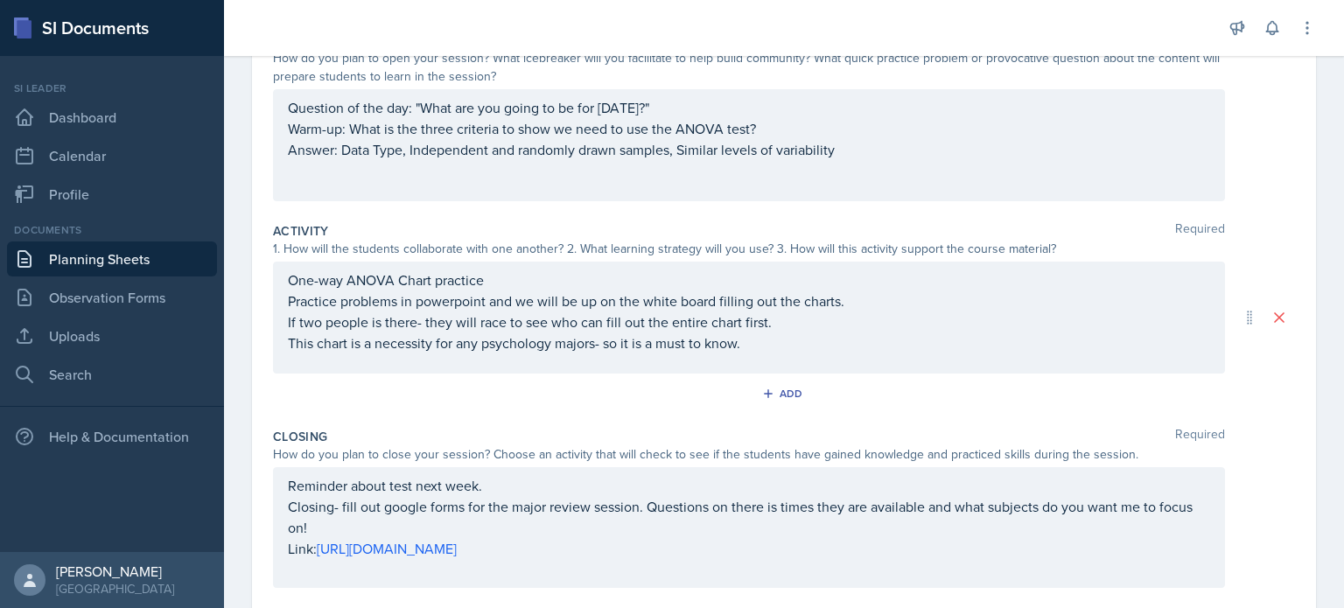
click at [416, 122] on div "Question of the day: "What are you going to be for [DATE]?" Warm-up: What is th…" at bounding box center [749, 145] width 952 height 112
click at [0, 0] on div at bounding box center [0, 0] width 0 height 0
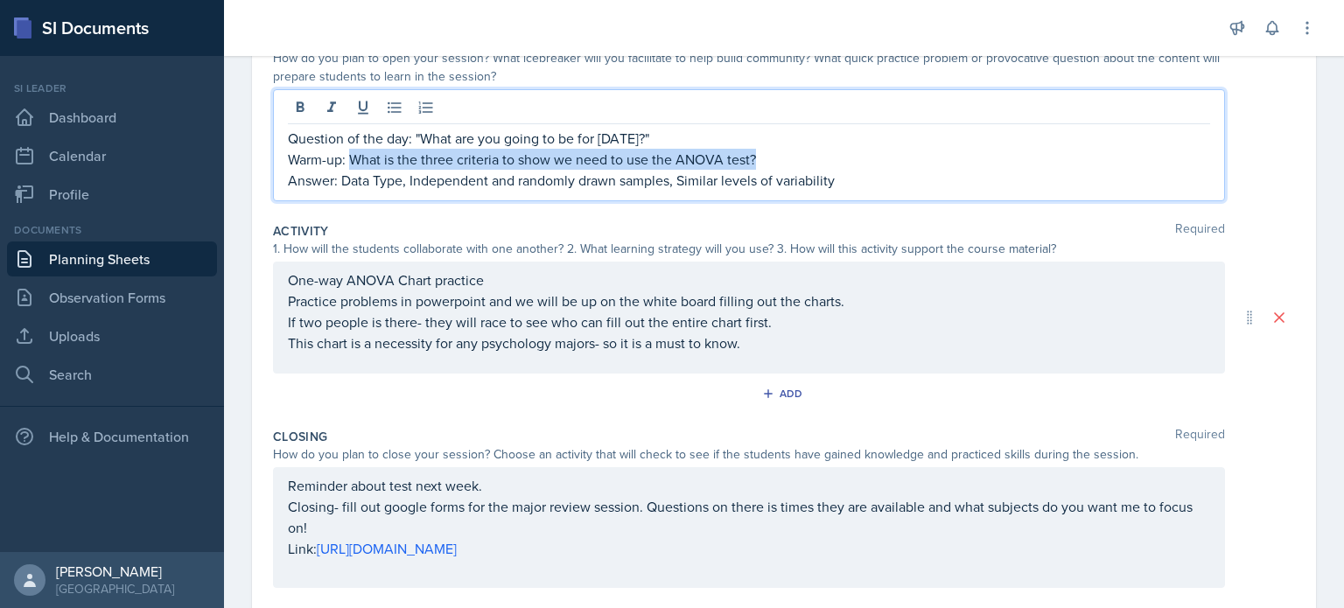
drag, startPoint x: 351, startPoint y: 163, endPoint x: 756, endPoint y: 155, distance: 405.1
click at [756, 155] on p "Warm-up: What is the three criteria to show we need to use the ANOVA test?" at bounding box center [749, 159] width 922 height 21
drag, startPoint x: 349, startPoint y: 161, endPoint x: 784, endPoint y: 154, distance: 434.8
click at [784, 154] on p "Warm-up: What are the three conditions to know when to use the ANOVA tests?" at bounding box center [749, 159] width 922 height 21
copy p "What are the three conditions to know when to use the ANOVA tests?"
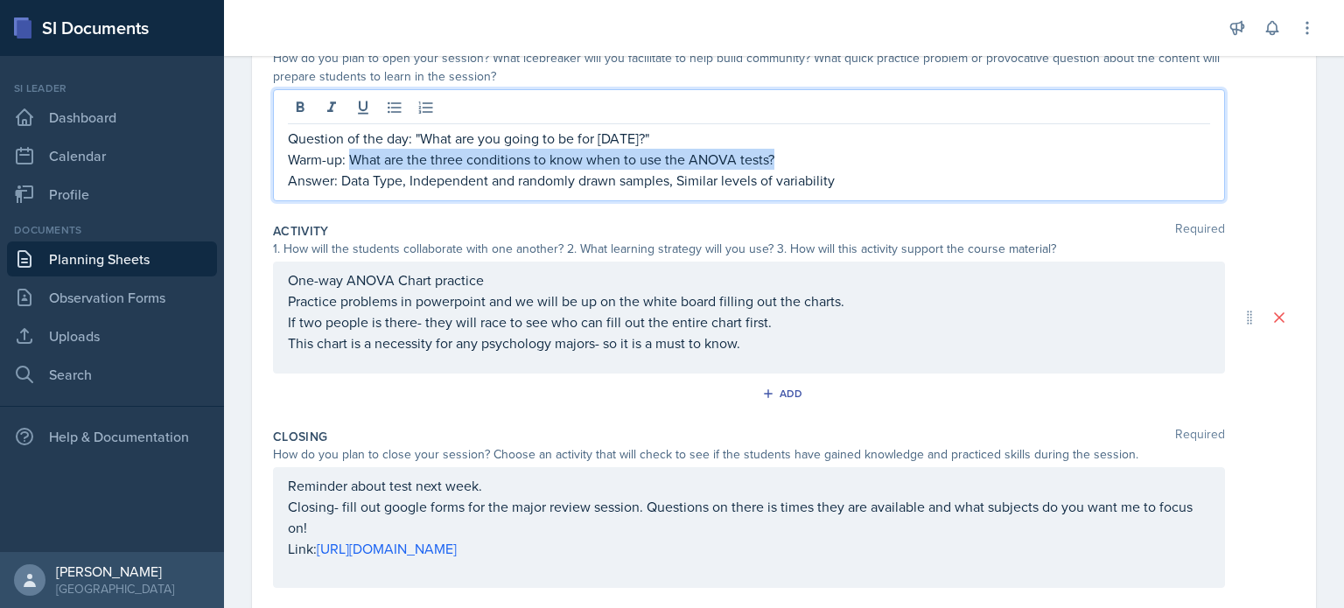
click at [810, 164] on p "Warm-up: What are the three conditions to know when to use the ANOVA tests?" at bounding box center [749, 159] width 922 height 21
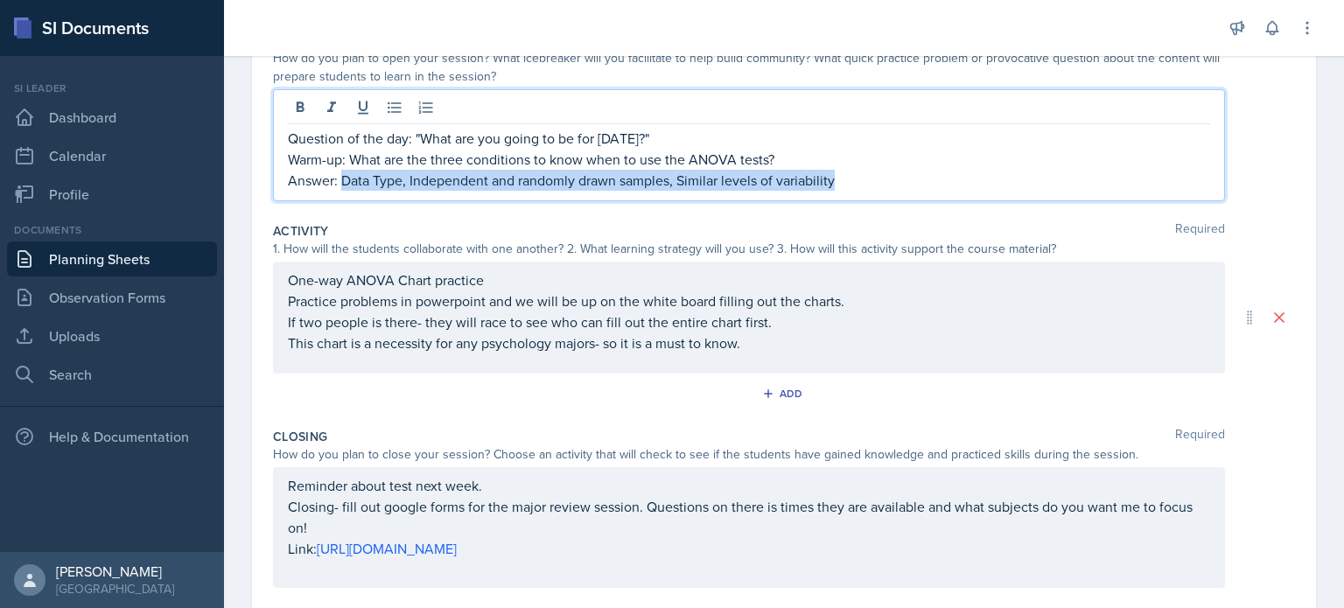
drag, startPoint x: 339, startPoint y: 178, endPoint x: 836, endPoint y: 176, distance: 496.9
click at [836, 176] on p "Answer: Data Type, Independent and randomly drawn samples, Similar levels of va…" at bounding box center [749, 180] width 922 height 21
copy p "Data Type, Independent and randomly drawn samples, Similar levels of variability"
